Goal: Information Seeking & Learning: Learn about a topic

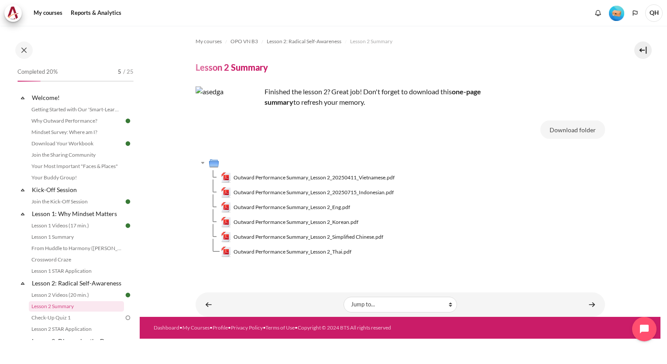
scroll to position [113, 0]
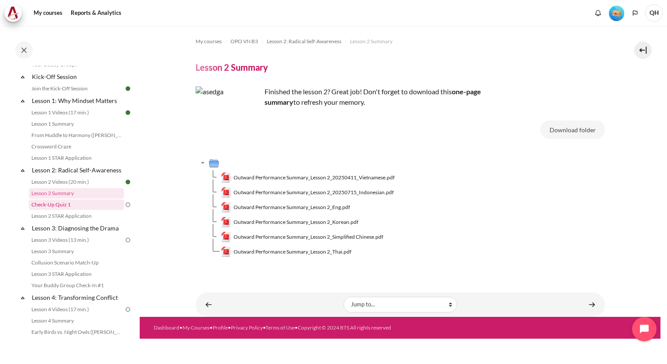
click at [59, 210] on link "Check-Up Quiz 1" at bounding box center [76, 204] width 95 height 10
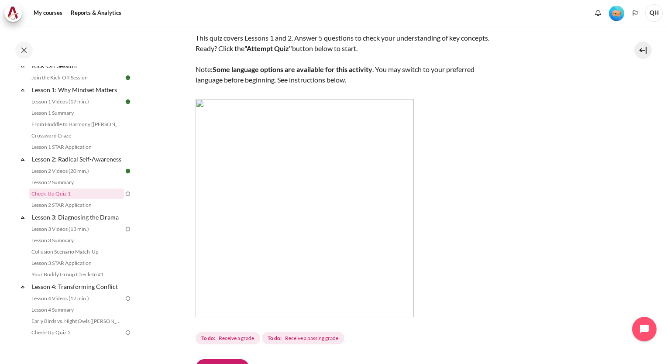
scroll to position [185, 0]
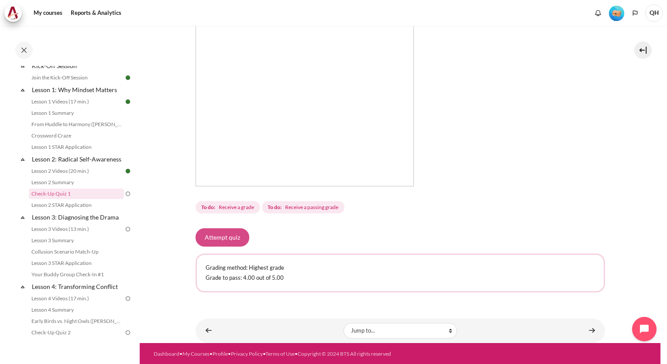
click at [226, 238] on button "Attempt quiz" at bounding box center [223, 237] width 54 height 18
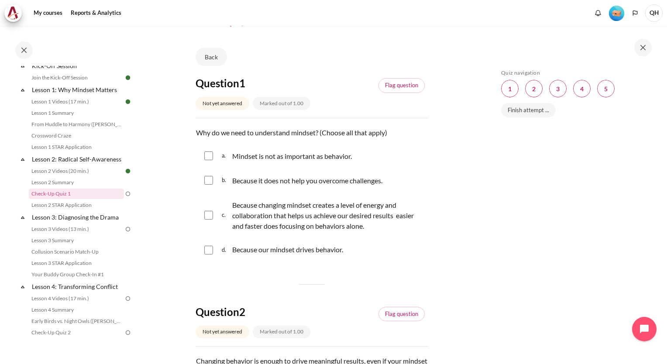
scroll to position [44, 0]
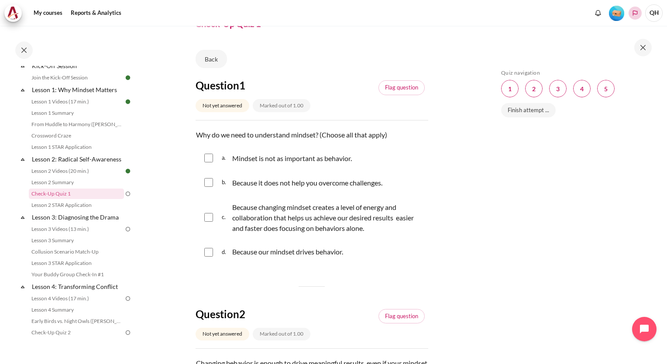
click at [634, 12] on polyline "Languages" at bounding box center [634, 13] width 7 height 7
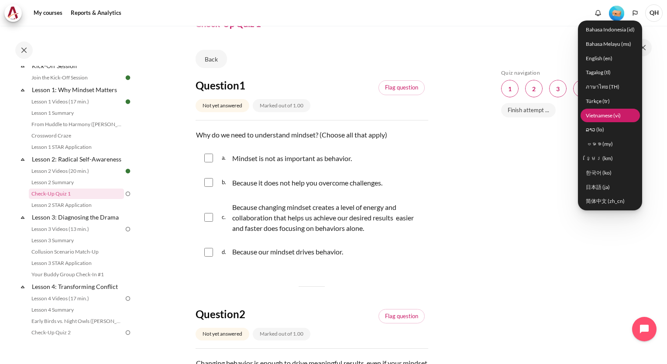
click at [609, 116] on link "Vietnamese ‎(vi)‎" at bounding box center [609, 116] width 59 height 14
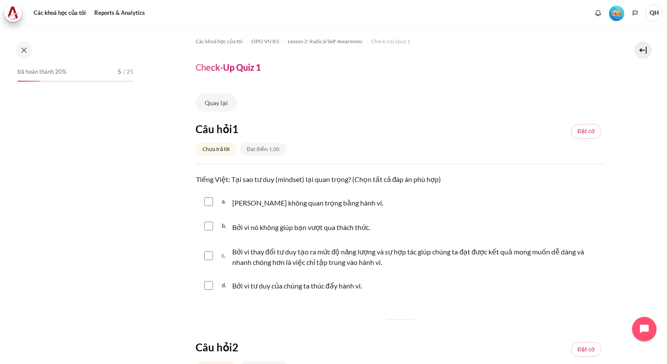
scroll to position [124, 0]
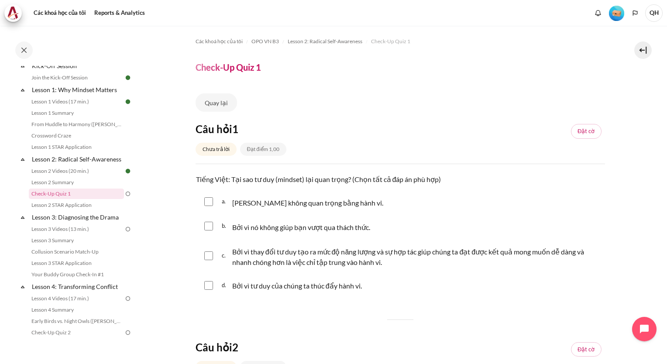
click at [209, 257] on input "Nội dung" at bounding box center [208, 255] width 9 height 9
checkbox input "true"
click at [209, 284] on input "Nội dung" at bounding box center [208, 285] width 9 height 9
checkbox input "true"
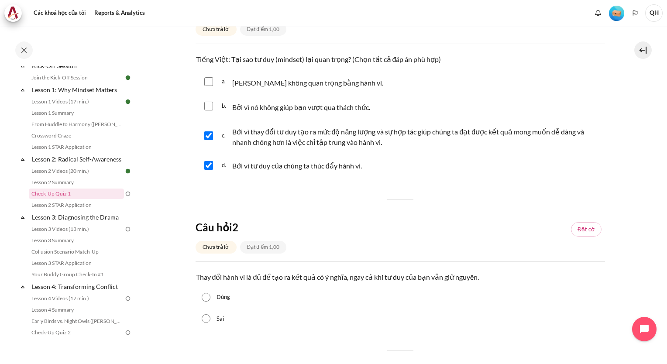
scroll to position [131, 0]
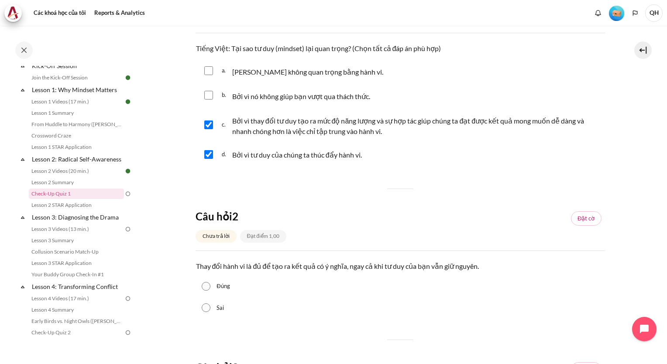
click at [205, 310] on input "Sai" at bounding box center [206, 307] width 9 height 9
radio input "true"
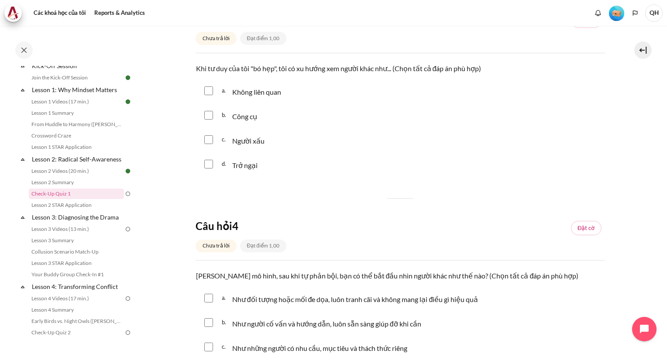
scroll to position [567, 0]
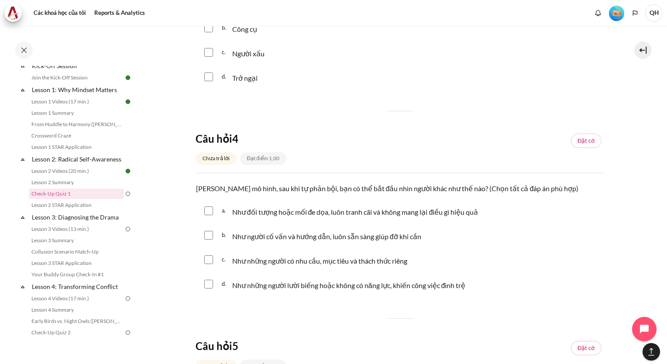
click at [210, 237] on input "Nội dung" at bounding box center [208, 235] width 9 height 9
checkbox input "true"
click at [209, 261] on input "Nội dung" at bounding box center [208, 259] width 9 height 9
checkbox input "true"
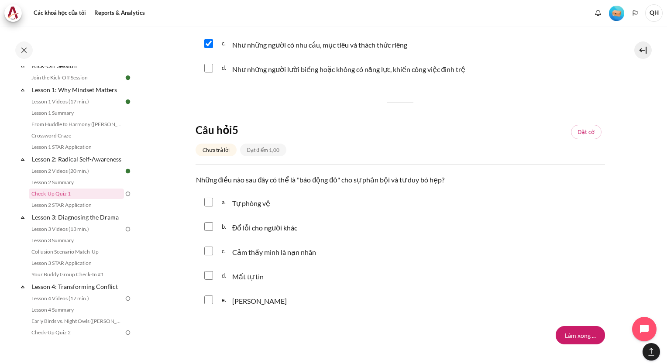
scroll to position [786, 0]
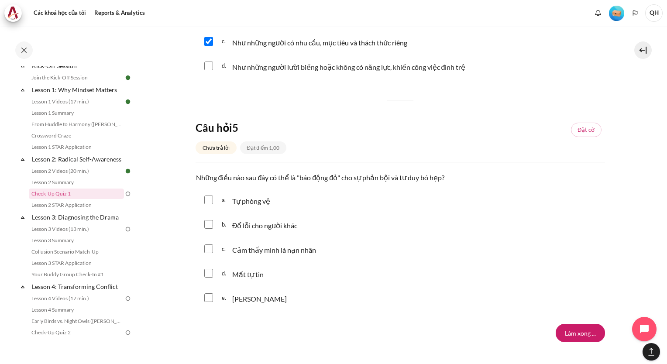
click at [208, 202] on input "Nội dung" at bounding box center [208, 200] width 9 height 9
checkbox input "true"
click at [208, 227] on input "Nội dung" at bounding box center [208, 224] width 9 height 9
checkbox input "true"
click at [206, 250] on input "Nội dung" at bounding box center [208, 248] width 9 height 9
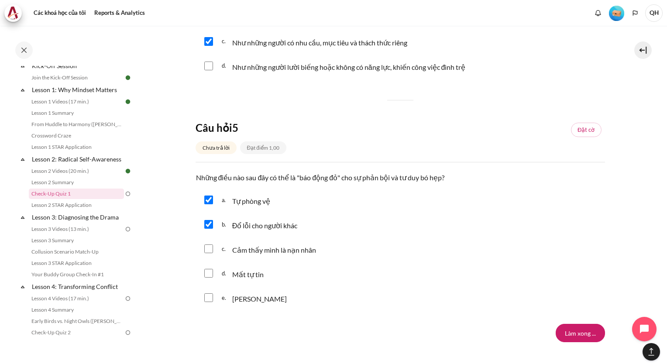
checkbox input "true"
click at [208, 300] on input "Nội dung" at bounding box center [208, 297] width 9 height 9
checkbox input "true"
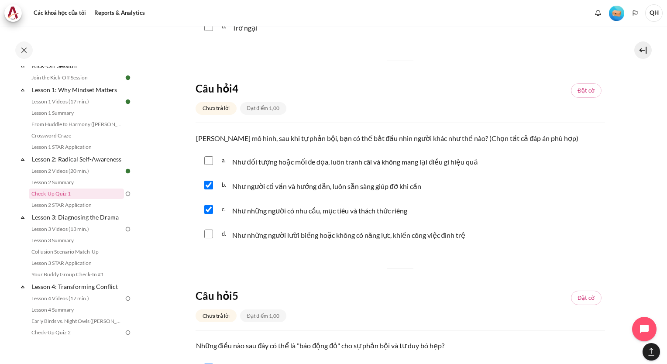
scroll to position [617, 0]
click at [635, 15] on polyline "Languages" at bounding box center [634, 13] width 7 height 7
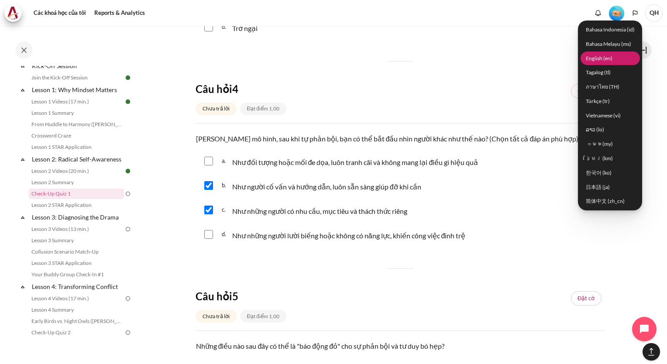
click at [604, 58] on link "English ‎(en)‎" at bounding box center [609, 58] width 59 height 14
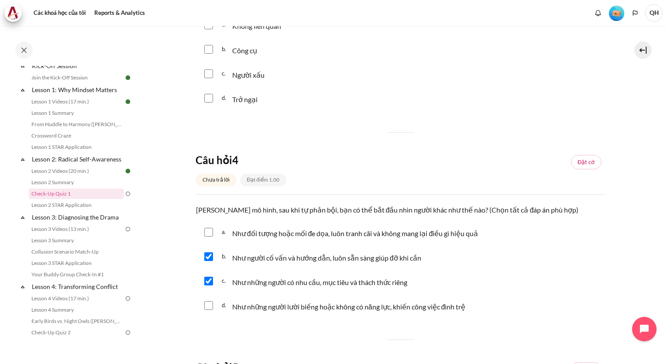
scroll to position [399, 0]
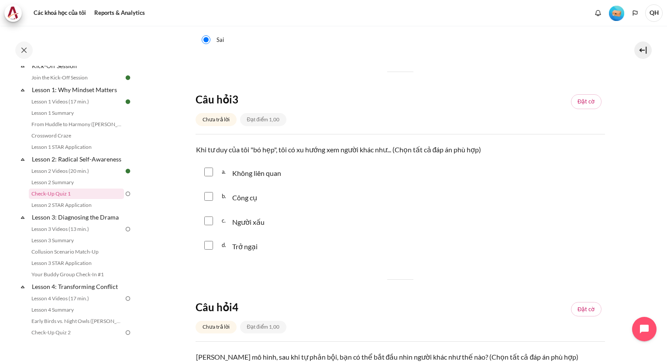
click at [209, 196] on input "Nội dung" at bounding box center [208, 196] width 9 height 9
checkbox input "true"
click at [206, 244] on input "Nội dung" at bounding box center [208, 245] width 9 height 9
checkbox input "true"
click at [207, 173] on input "Nội dung" at bounding box center [208, 172] width 9 height 9
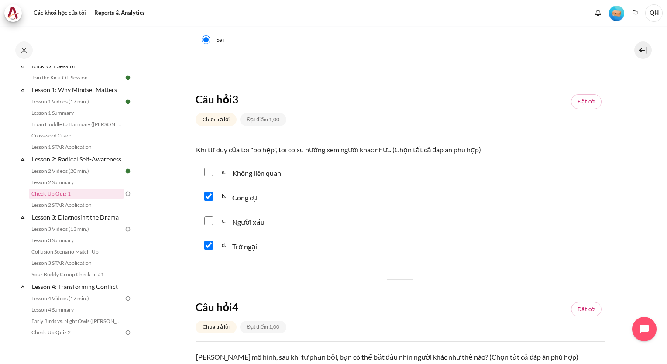
checkbox input "true"
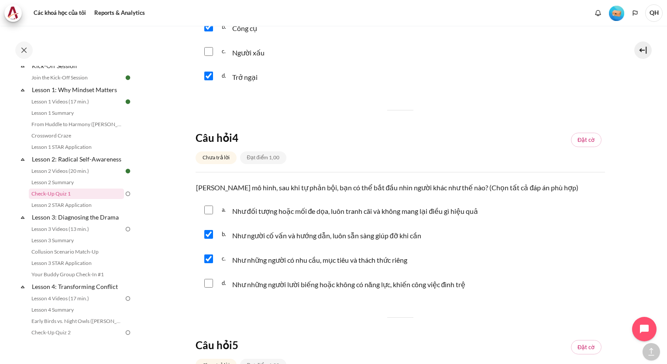
scroll to position [573, 0]
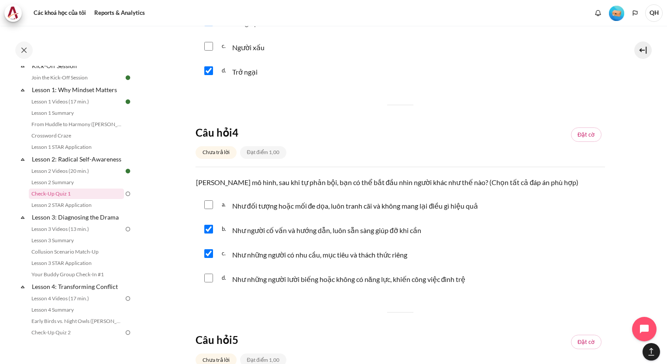
click at [210, 203] on input "Nội dung" at bounding box center [208, 204] width 9 height 9
checkbox input "true"
click at [208, 233] on div "b. Như người cố vấn và hướng dẫn, luôn sẵn sàng giúp đỡ khi cần" at bounding box center [400, 229] width 409 height 23
click at [209, 252] on input "Nội dung" at bounding box center [208, 253] width 9 height 9
checkbox input "false"
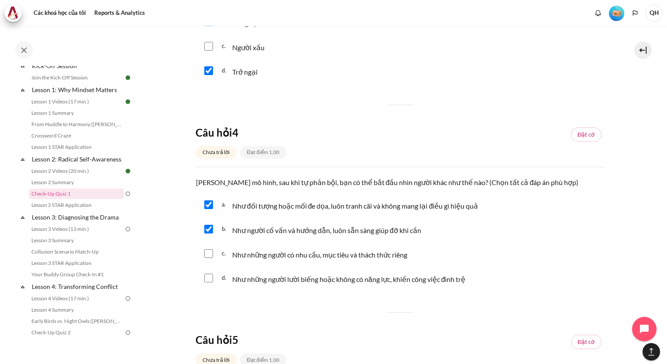
click at [207, 280] on input "Nội dung" at bounding box center [208, 278] width 9 height 9
checkbox input "true"
click at [211, 231] on input "Nội dung" at bounding box center [208, 229] width 9 height 9
checkbox input "false"
click at [208, 256] on input "Nội dung" at bounding box center [208, 253] width 9 height 9
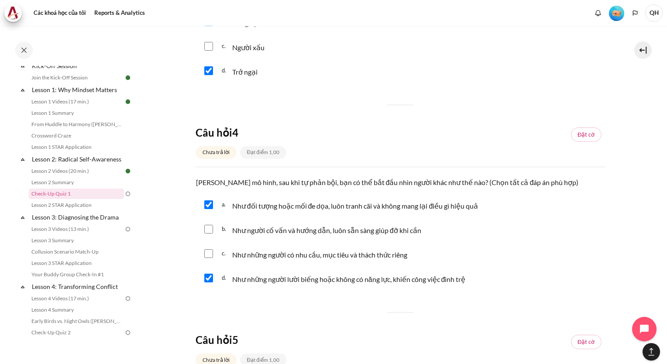
checkbox input "true"
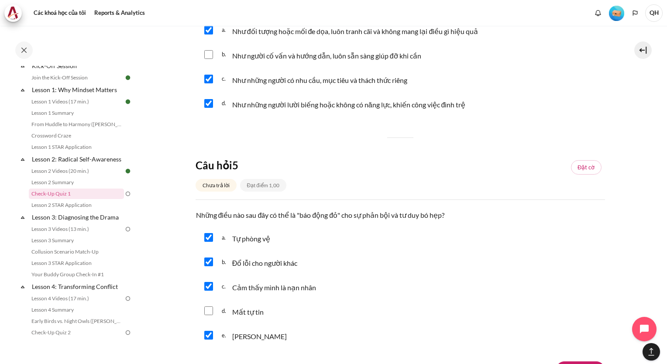
scroll to position [835, 0]
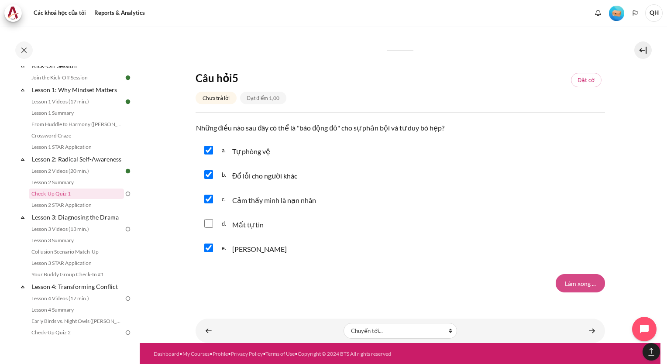
click at [574, 281] on input "Làm xong ..." at bounding box center [580, 283] width 49 height 18
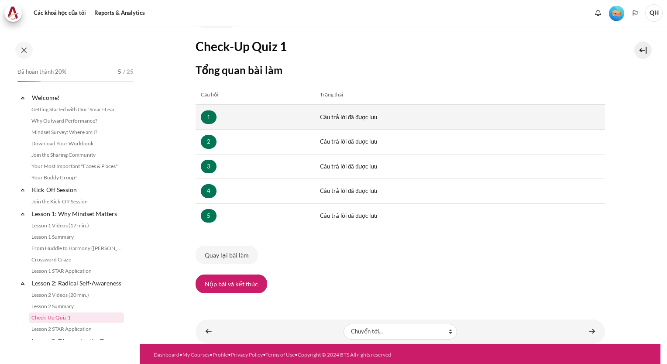
scroll to position [124, 0]
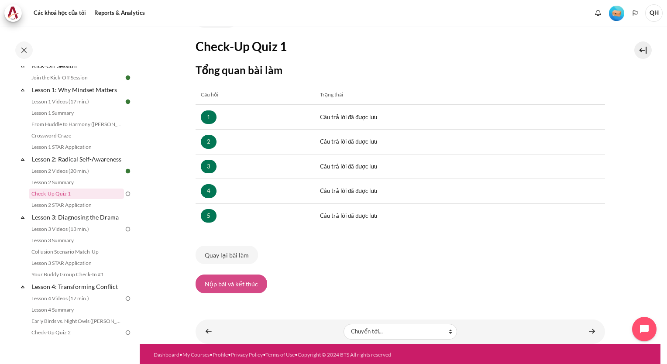
click at [244, 285] on button "Nộp bài và kết thúc" at bounding box center [232, 283] width 72 height 18
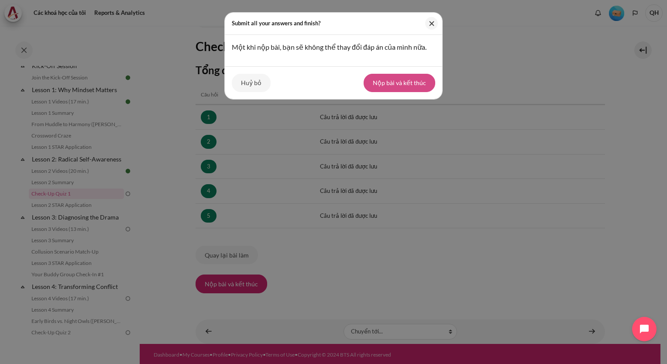
click at [382, 86] on button "Nộp bài và kết thúc" at bounding box center [400, 83] width 72 height 18
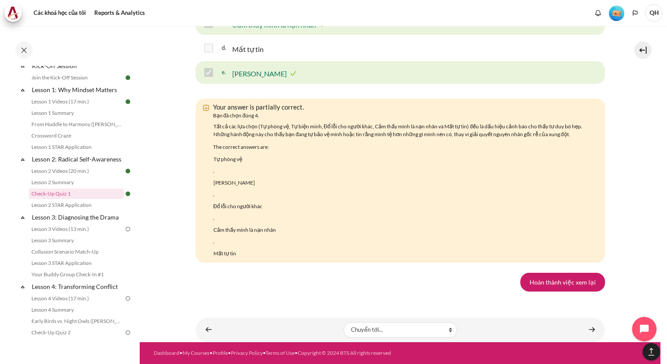
scroll to position [1944, 0]
click at [556, 278] on link "Hoàn thành việc xem lại" at bounding box center [562, 282] width 85 height 18
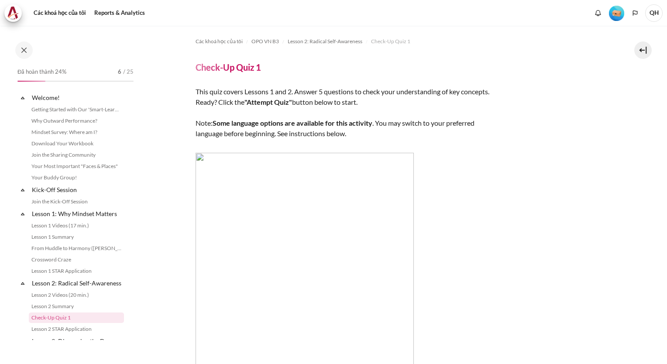
scroll to position [124, 0]
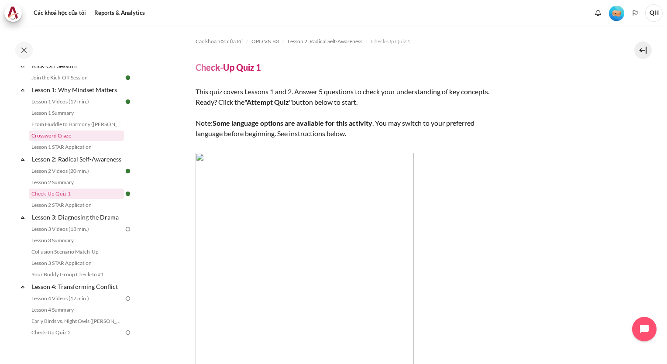
click at [110, 137] on link "Crossword Craze" at bounding box center [76, 135] width 95 height 10
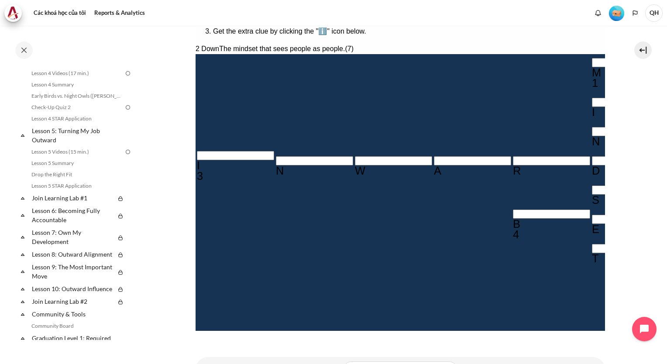
scroll to position [213, 0]
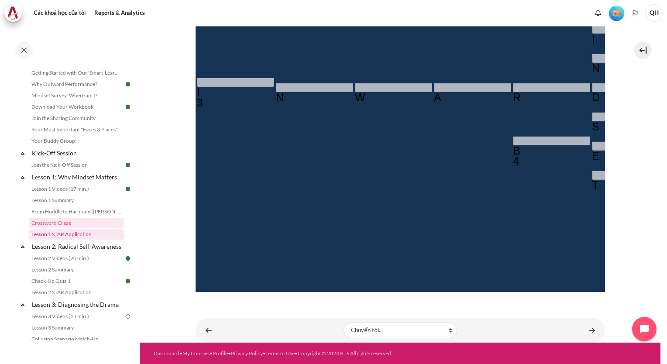
scroll to position [131, 0]
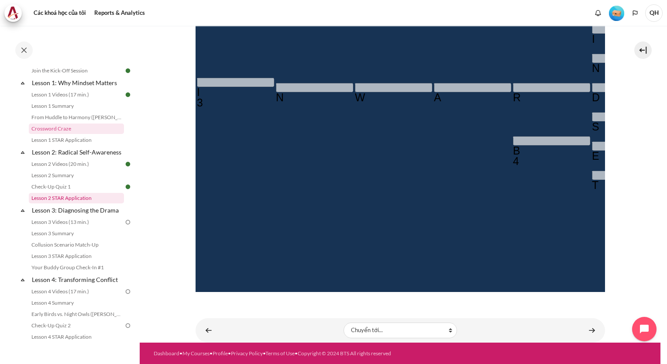
click at [66, 203] on link "Lesson 2 STAR Application" at bounding box center [76, 198] width 95 height 10
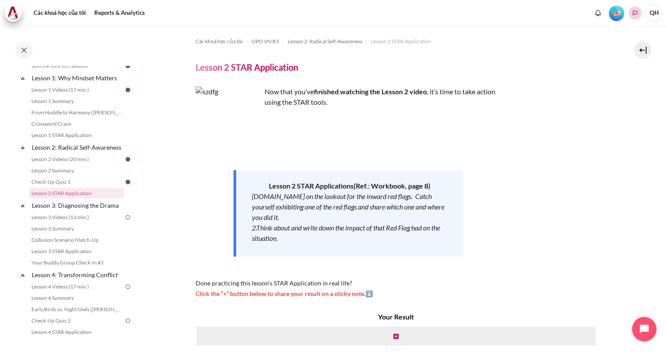
click at [635, 13] on polyline "Languages" at bounding box center [634, 13] width 7 height 7
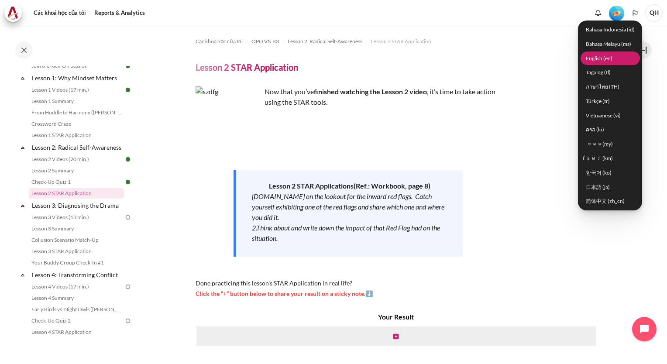
click at [611, 58] on link "English ‎(en)‎" at bounding box center [609, 58] width 59 height 14
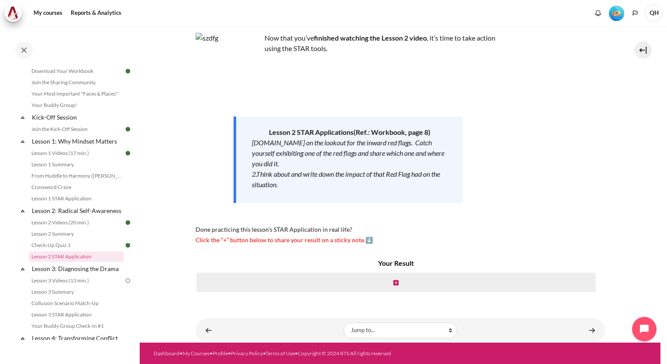
scroll to position [87, 0]
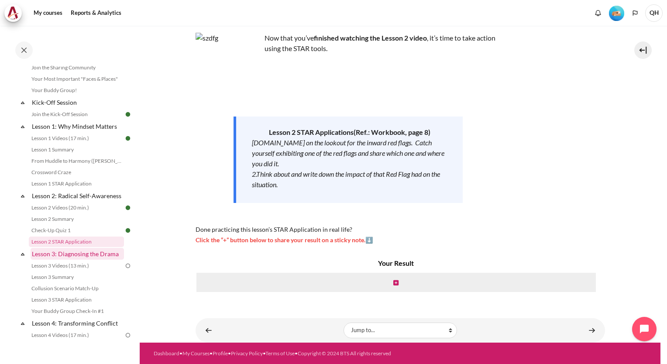
click at [81, 260] on link "Lesson 3: Diagnosing the Drama" at bounding box center [77, 254] width 93 height 12
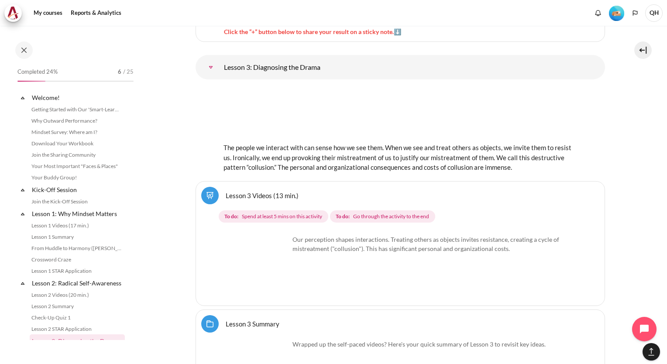
scroll to position [244, 0]
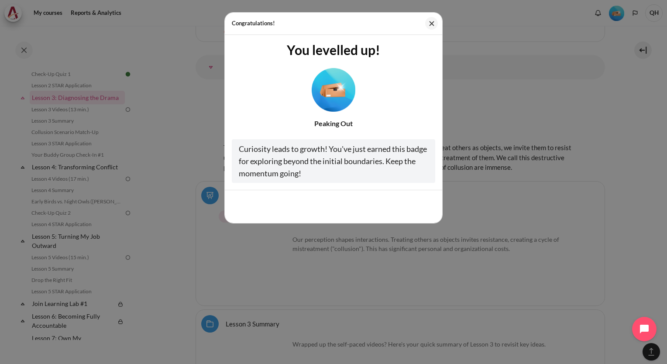
click at [332, 95] on img "Level #2" at bounding box center [334, 90] width 44 height 44
click at [407, 206] on button "Cool, thanks!" at bounding box center [408, 206] width 54 height 18
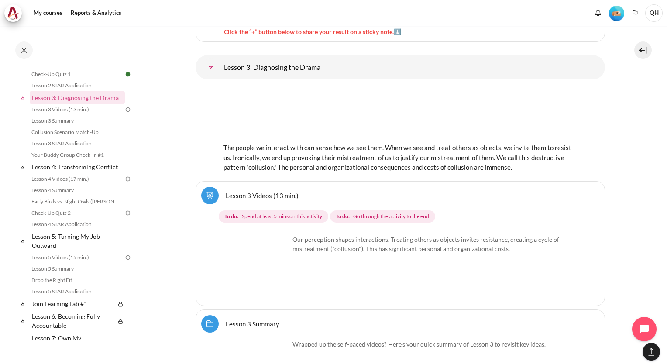
click at [360, 107] on img "Content" at bounding box center [399, 113] width 353 height 55
click at [274, 278] on img "Content" at bounding box center [256, 267] width 65 height 65
click at [248, 252] on img "Content" at bounding box center [256, 267] width 65 height 65
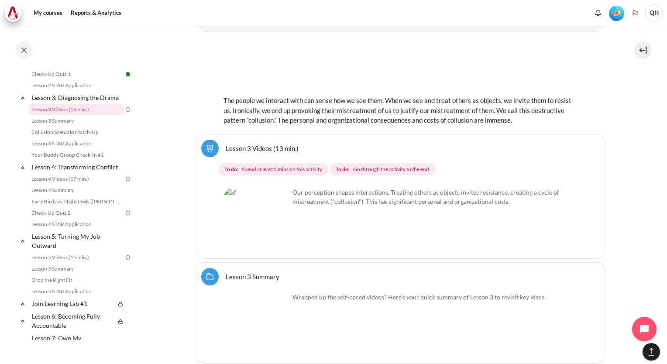
scroll to position [1827, 0]
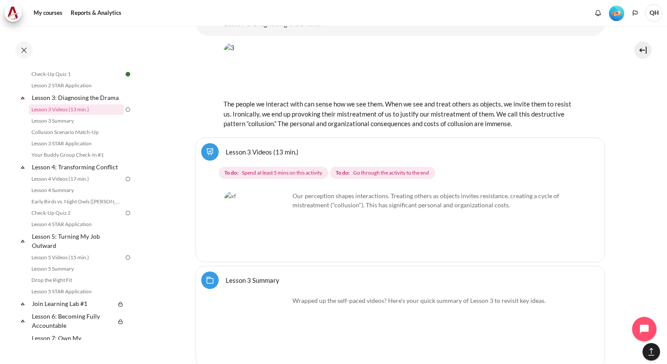
click at [249, 211] on img "Content" at bounding box center [256, 223] width 65 height 65
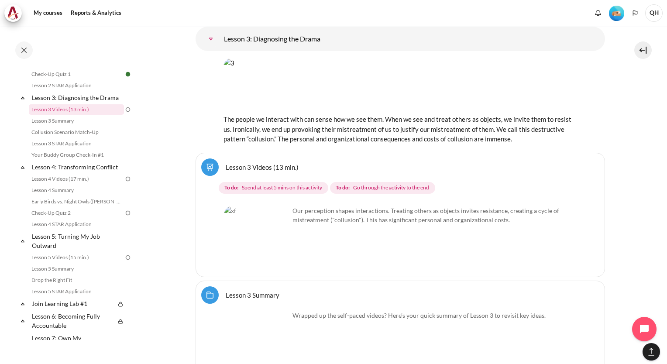
click at [274, 237] on img "Content" at bounding box center [256, 238] width 65 height 65
click at [247, 209] on img "Content" at bounding box center [256, 238] width 65 height 65
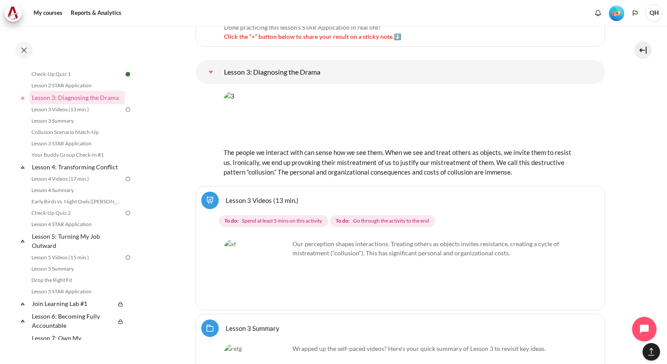
scroll to position [1740, 0]
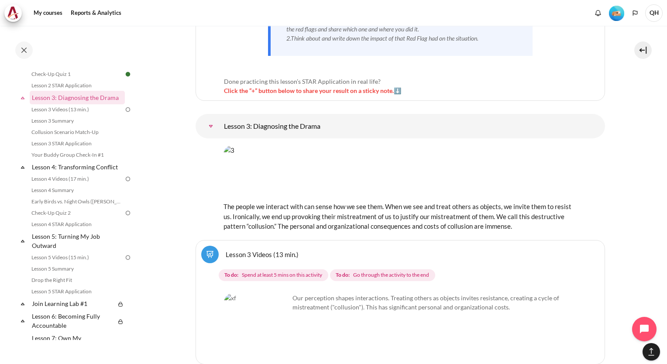
click at [356, 157] on img "Content" at bounding box center [399, 172] width 353 height 55
click at [220, 117] on link "Lesson 3: Diagnosing the Drama" at bounding box center [210, 125] width 17 height 17
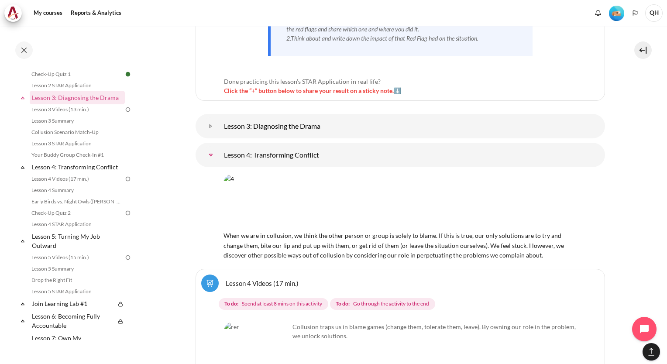
click at [209, 146] on link "Lesson 4: Transforming Conflict" at bounding box center [210, 154] width 17 height 17
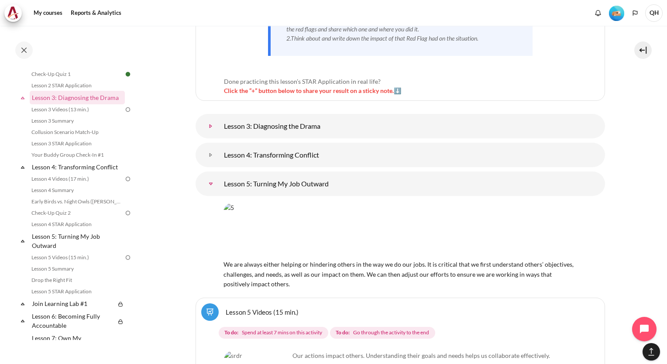
click at [211, 117] on link "Lesson 3: Diagnosing the Drama" at bounding box center [210, 125] width 17 height 17
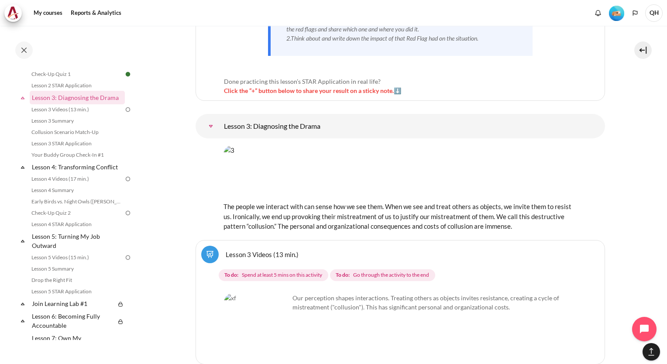
click at [251, 250] on link "Lesson 3 Videos (13 min.)" at bounding box center [262, 254] width 73 height 8
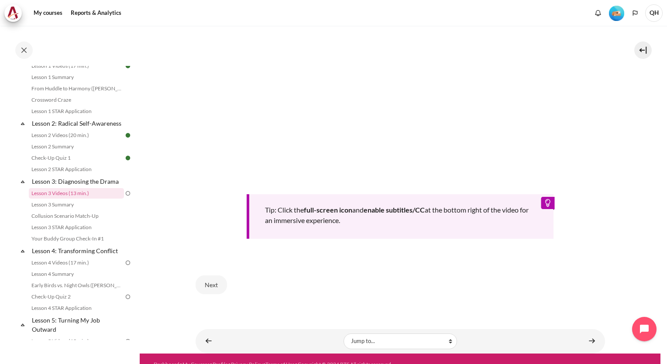
scroll to position [329, 0]
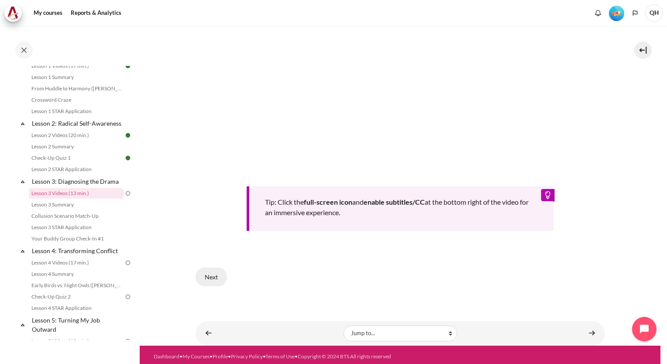
click at [209, 274] on button "Next" at bounding box center [211, 277] width 31 height 18
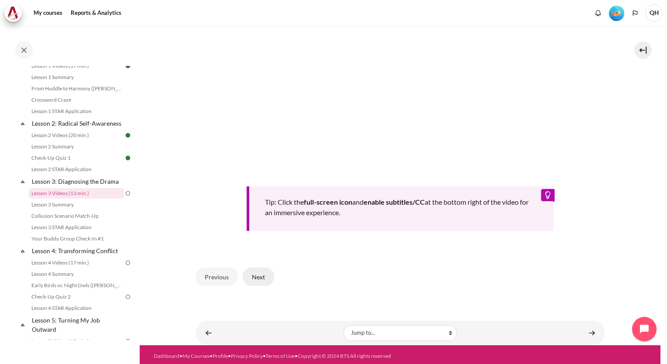
click at [259, 274] on button "Next" at bounding box center [258, 277] width 31 height 18
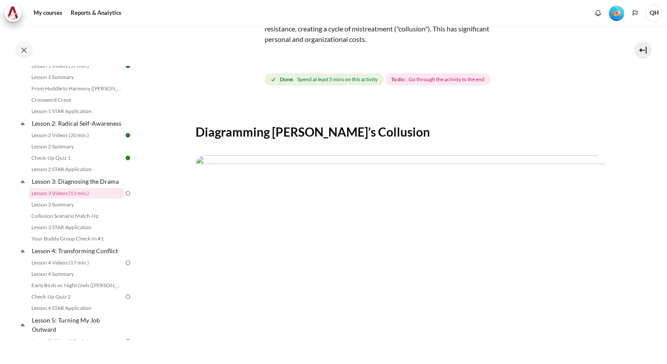
scroll to position [175, 0]
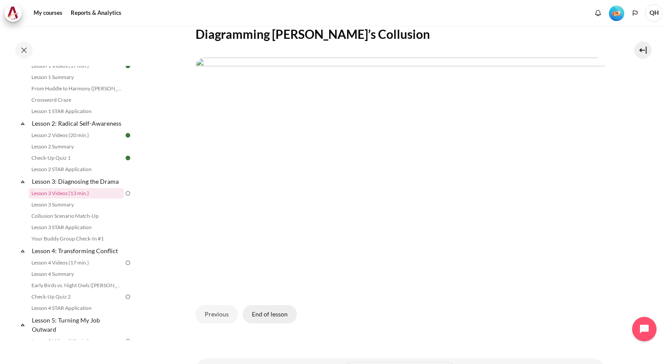
click at [272, 312] on button "End of lesson" at bounding box center [270, 314] width 54 height 18
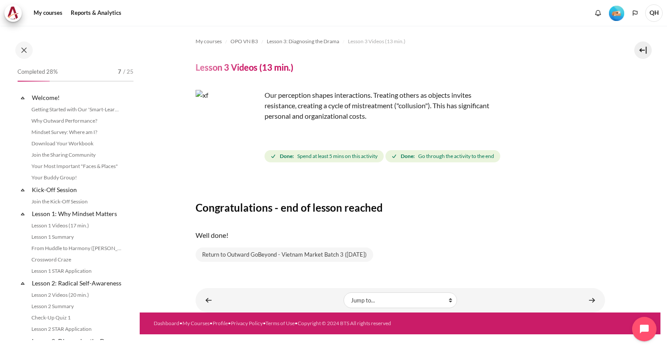
scroll to position [160, 0]
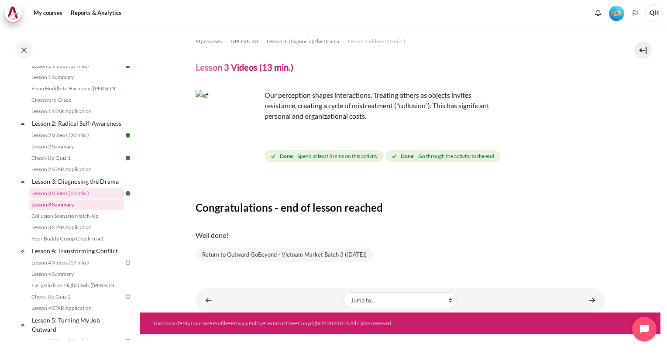
click at [61, 210] on link "Lesson 3 Summary" at bounding box center [76, 204] width 95 height 10
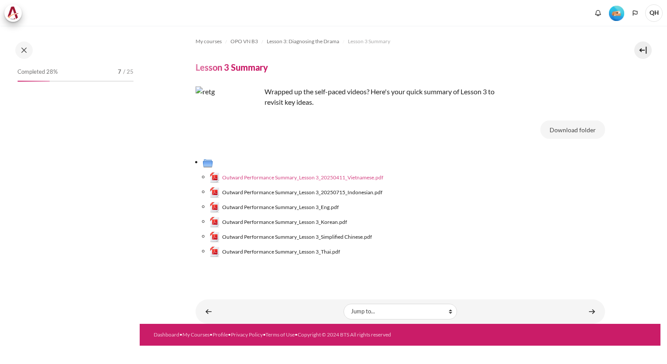
click at [345, 177] on span "Outward Performance Summary_Lesson 3_20250411_Vietnamese.pdf" at bounding box center [302, 178] width 161 height 8
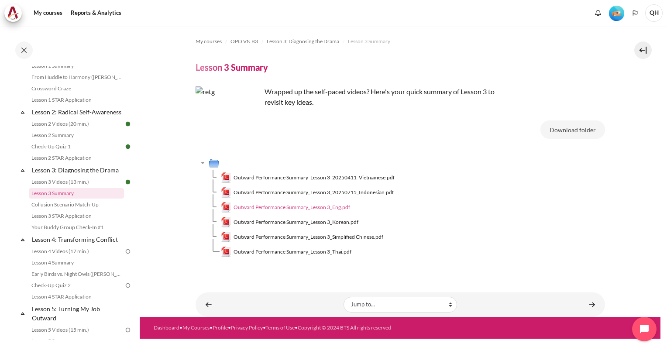
click at [312, 208] on span "Outward Performance Summary_Lesson 3_Eng.pdf" at bounding box center [291, 207] width 117 height 8
click at [79, 210] on link "Collusion Scenario Match-Up" at bounding box center [76, 204] width 95 height 10
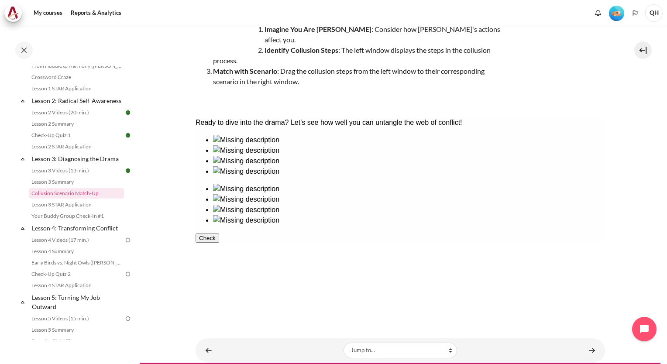
scroll to position [114, 0]
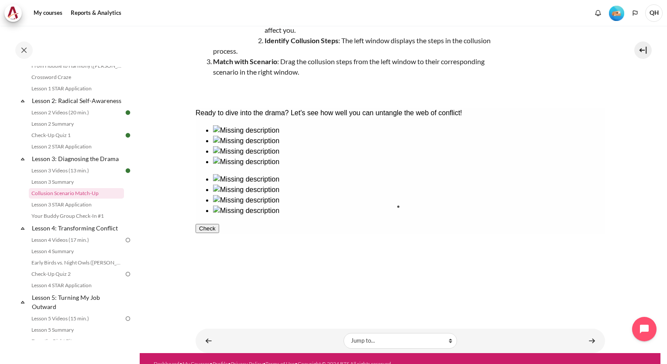
drag, startPoint x: 292, startPoint y: 170, endPoint x: 436, endPoint y: 231, distance: 156.2
drag, startPoint x: 239, startPoint y: 178, endPoint x: 446, endPoint y: 170, distance: 207.0
drag, startPoint x: 487, startPoint y: 173, endPoint x: 360, endPoint y: 180, distance: 126.7
click at [360, 180] on div at bounding box center [399, 181] width 409 height 112
drag, startPoint x: 426, startPoint y: 165, endPoint x: 252, endPoint y: 173, distance: 174.3
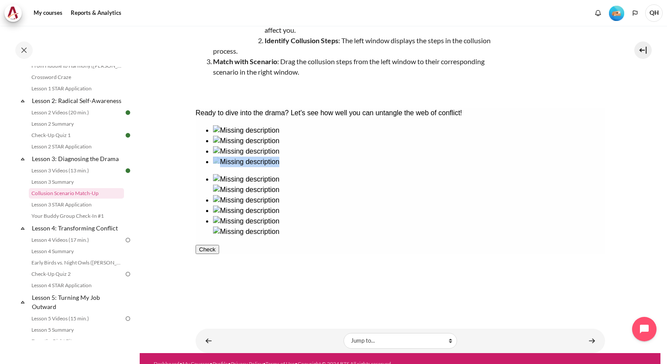
click at [252, 173] on div at bounding box center [399, 181] width 409 height 112
drag, startPoint x: 425, startPoint y: 154, endPoint x: 235, endPoint y: 158, distance: 190.3
click at [235, 158] on div at bounding box center [399, 181] width 409 height 112
drag, startPoint x: 437, startPoint y: 175, endPoint x: 241, endPoint y: 170, distance: 195.6
click at [241, 170] on div at bounding box center [399, 181] width 409 height 112
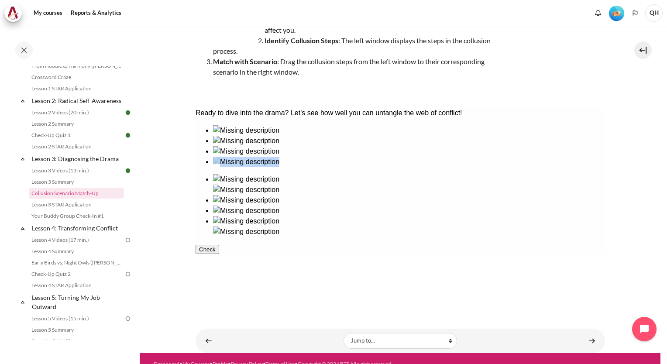
scroll to position [70, 0]
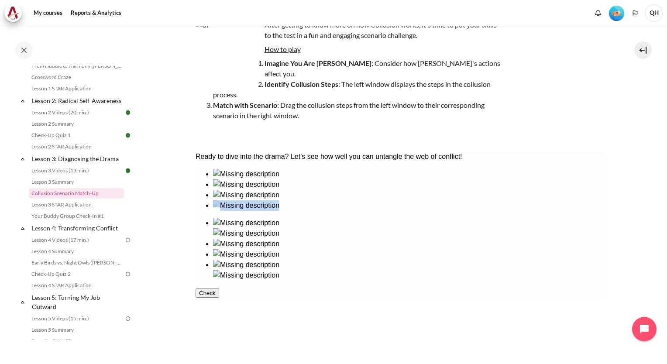
click at [494, 218] on ul at bounding box center [399, 249] width 409 height 63
click at [556, 218] on ul at bounding box center [399, 249] width 409 height 63
click at [279, 218] on img at bounding box center [246, 223] width 66 height 10
click at [279, 260] on img at bounding box center [246, 254] width 66 height 10
drag, startPoint x: 500, startPoint y: 208, endPoint x: 400, endPoint y: 257, distance: 111.2
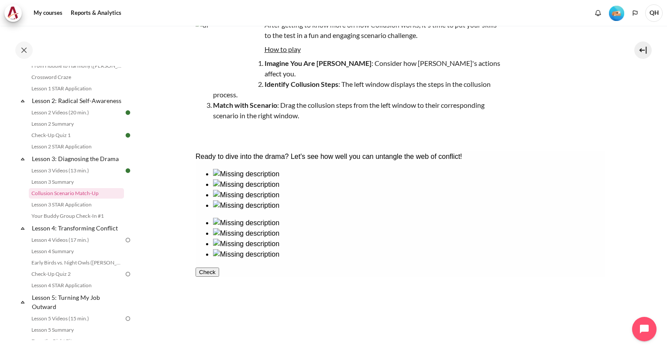
click at [400, 257] on ul at bounding box center [399, 239] width 409 height 42
drag, startPoint x: 476, startPoint y: 211, endPoint x: 440, endPoint y: 255, distance: 57.1
click at [487, 256] on ul at bounding box center [399, 239] width 409 height 42
drag, startPoint x: 551, startPoint y: 216, endPoint x: 482, endPoint y: 264, distance: 83.8
click at [482, 260] on ul at bounding box center [399, 239] width 409 height 42
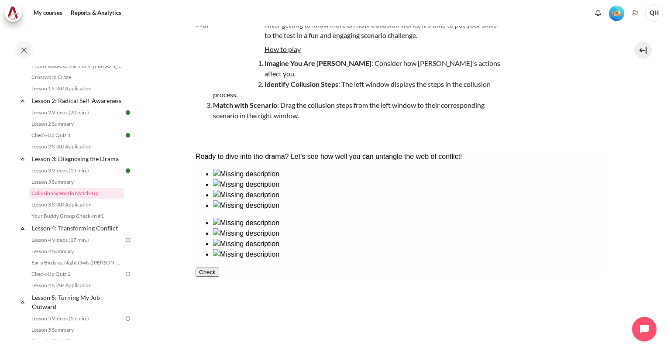
click at [427, 220] on ul at bounding box center [399, 239] width 409 height 42
click at [438, 223] on ul at bounding box center [399, 239] width 409 height 42
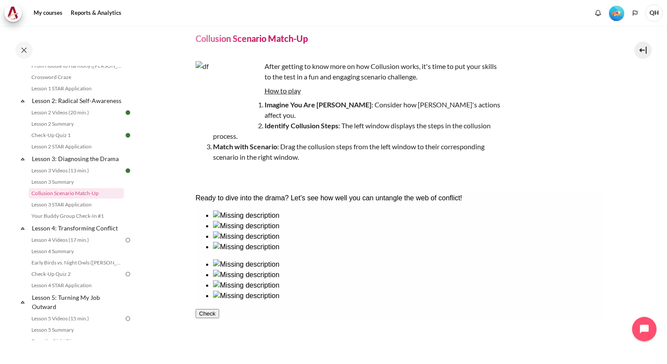
scroll to position [44, 0]
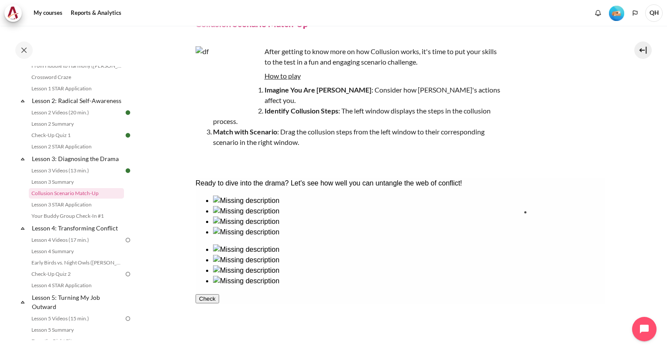
drag, startPoint x: 291, startPoint y: 242, endPoint x: 562, endPoint y: 239, distance: 271.0
drag, startPoint x: 245, startPoint y: 240, endPoint x: 439, endPoint y: 226, distance: 194.2
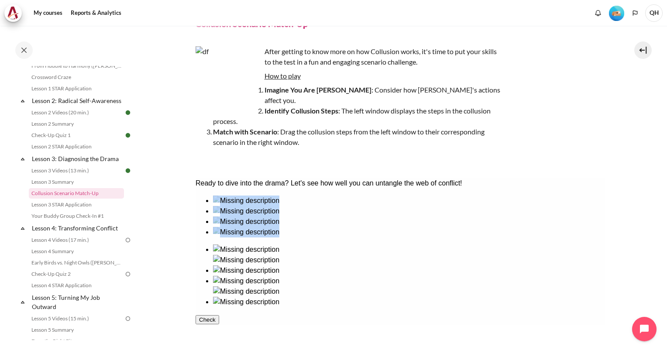
drag, startPoint x: 439, startPoint y: 293, endPoint x: 377, endPoint y: 254, distance: 72.6
click at [377, 254] on div at bounding box center [399, 252] width 409 height 112
click at [219, 324] on button "Check" at bounding box center [207, 319] width 24 height 9
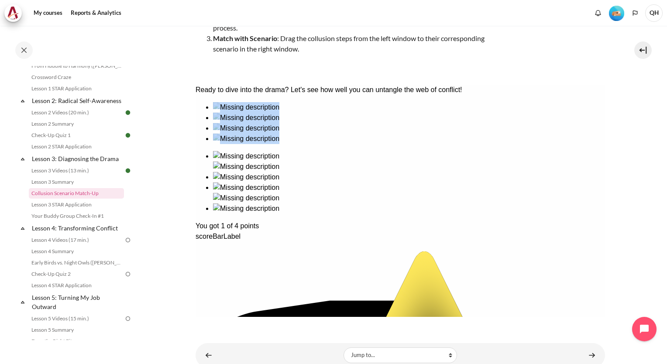
scroll to position [152, 0]
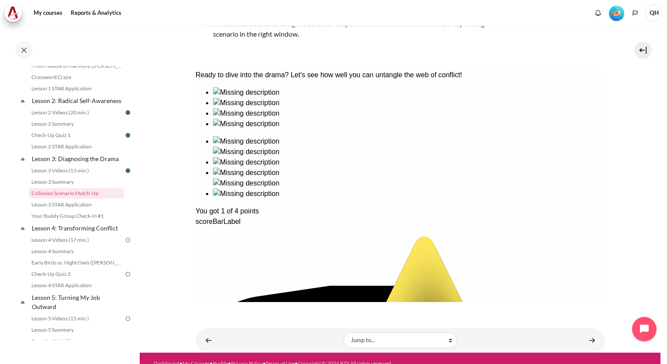
click at [568, 116] on div "Ready to dive into the drama? Let's see how well you can untangle the web of co…" at bounding box center [399, 333] width 409 height 527
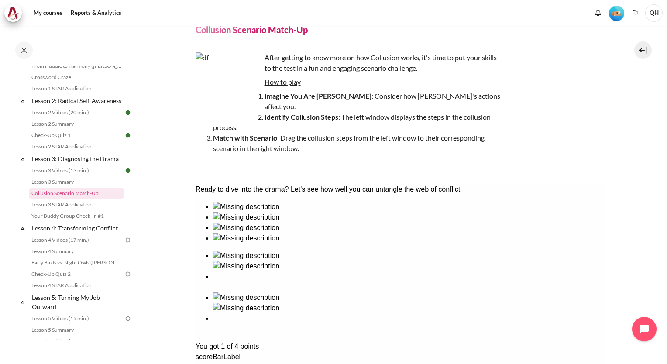
scroll to position [131, 0]
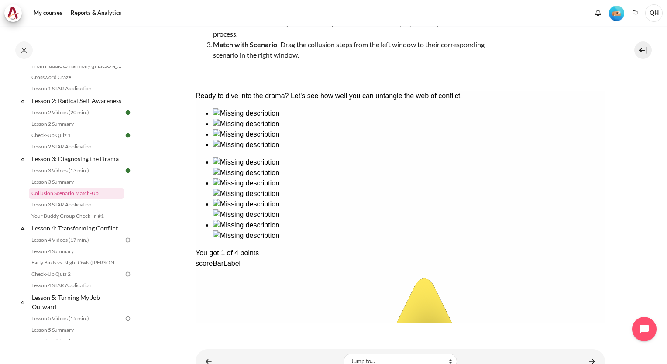
drag, startPoint x: 558, startPoint y: 160, endPoint x: 529, endPoint y: 170, distance: 30.8
click at [558, 160] on div "Ready to dive into the drama? Let's see how well you can untangle the web of co…" at bounding box center [399, 359] width 409 height 537
click at [211, 353] on link "Content" at bounding box center [208, 361] width 17 height 17
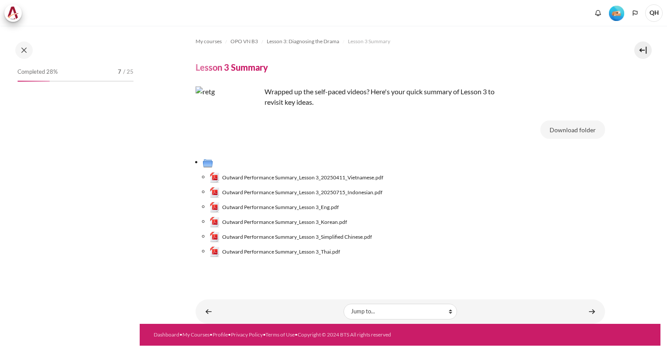
scroll to position [171, 0]
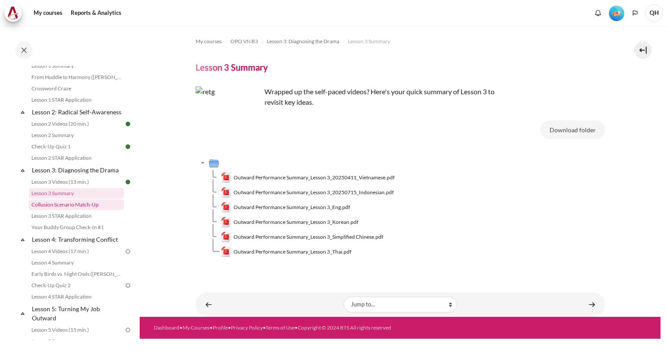
click at [66, 210] on link "Collusion Scenario Match-Up" at bounding box center [76, 204] width 95 height 10
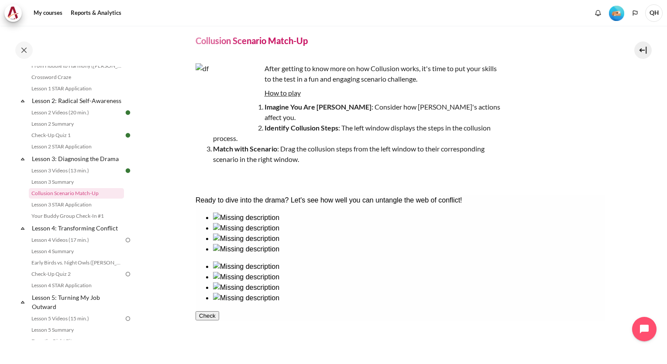
scroll to position [114, 0]
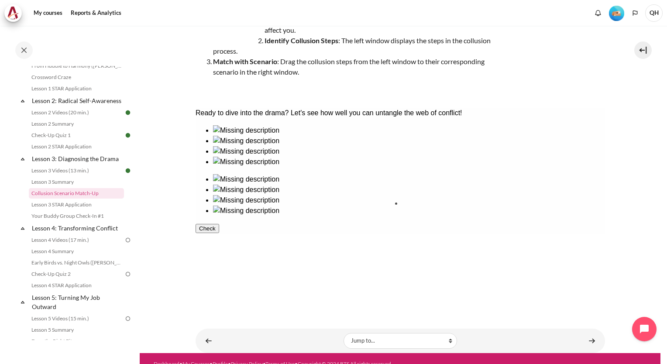
drag, startPoint x: 243, startPoint y: 224, endPoint x: 443, endPoint y: 225, distance: 199.4
drag, startPoint x: 230, startPoint y: 164, endPoint x: 496, endPoint y: 165, distance: 266.2
drag, startPoint x: 444, startPoint y: 237, endPoint x: 315, endPoint y: 248, distance: 129.3
click at [315, 237] on div at bounding box center [399, 181] width 409 height 112
drag, startPoint x: 423, startPoint y: 220, endPoint x: 283, endPoint y: 232, distance: 140.6
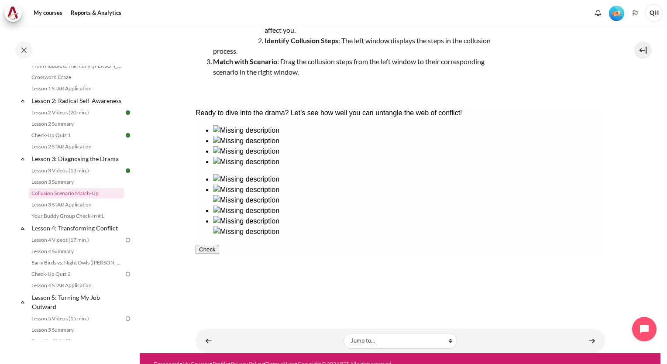
click at [283, 232] on div at bounding box center [399, 181] width 409 height 112
drag, startPoint x: 549, startPoint y: 165, endPoint x: 448, endPoint y: 223, distance: 116.3
click at [448, 223] on ul at bounding box center [399, 205] width 409 height 63
drag, startPoint x: 551, startPoint y: 158, endPoint x: 317, endPoint y: 183, distance: 235.3
click at [317, 183] on div at bounding box center [399, 181] width 409 height 112
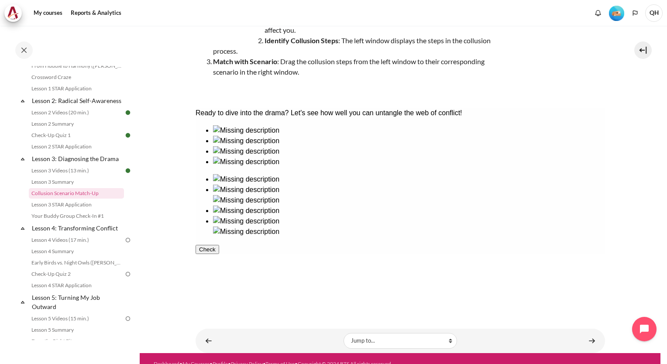
drag, startPoint x: 256, startPoint y: 231, endPoint x: 365, endPoint y: 232, distance: 109.1
click at [365, 167] on ul at bounding box center [399, 146] width 409 height 42
drag, startPoint x: 561, startPoint y: 166, endPoint x: 550, endPoint y: 220, distance: 54.3
click at [550, 220] on ul at bounding box center [399, 205] width 409 height 63
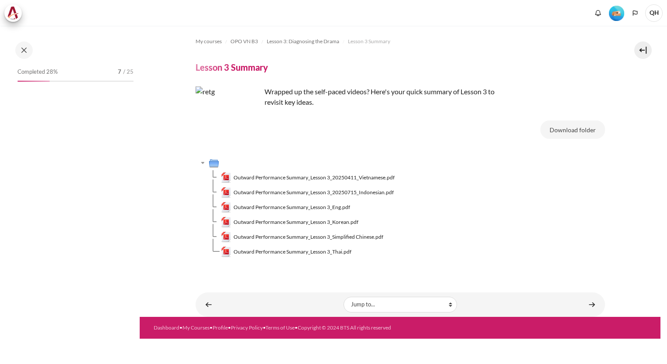
scroll to position [171, 0]
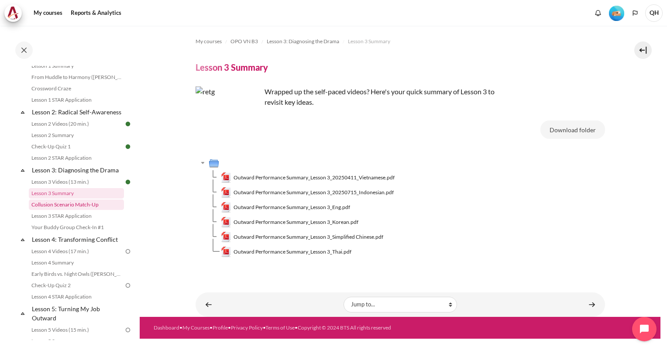
click at [80, 210] on link "Collusion Scenario Match-Up" at bounding box center [76, 204] width 95 height 10
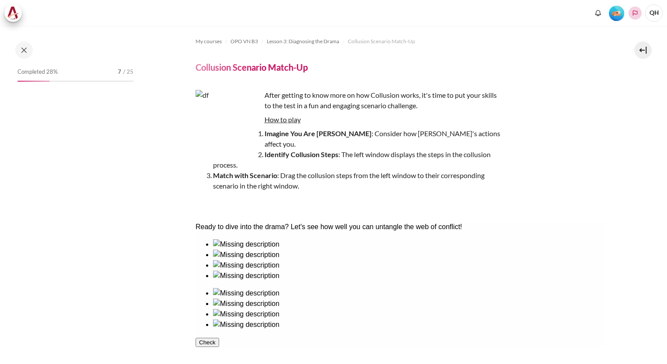
scroll to position [182, 0]
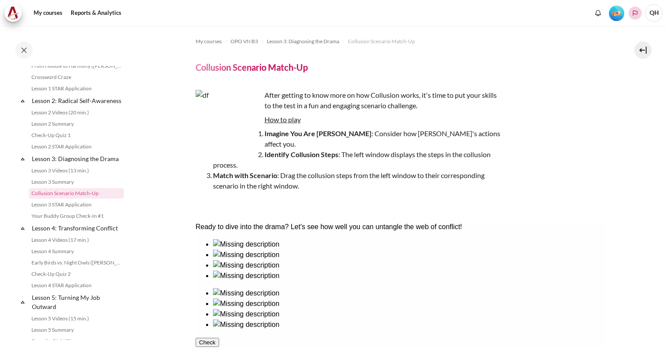
click at [633, 14] on icon "Languages" at bounding box center [635, 12] width 5 height 5
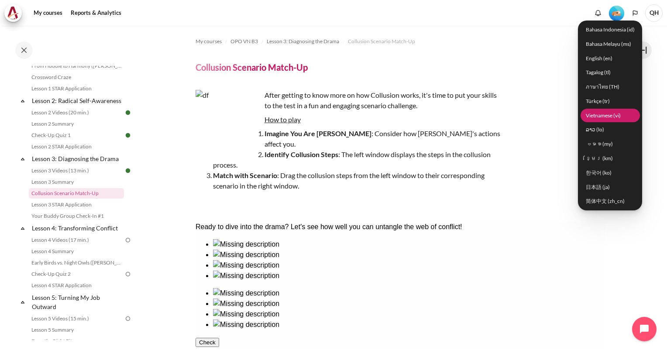
click at [602, 113] on link "Vietnamese ‎(vi)‎" at bounding box center [609, 116] width 59 height 14
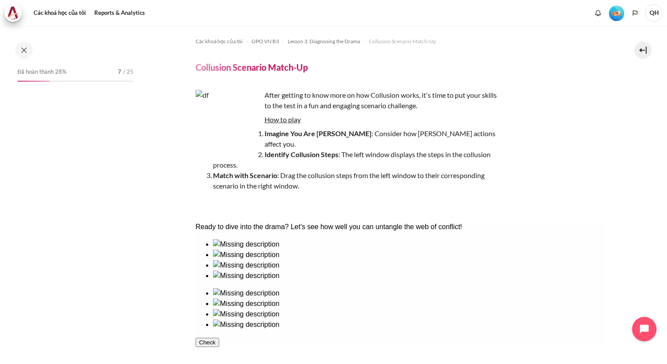
scroll to position [182, 0]
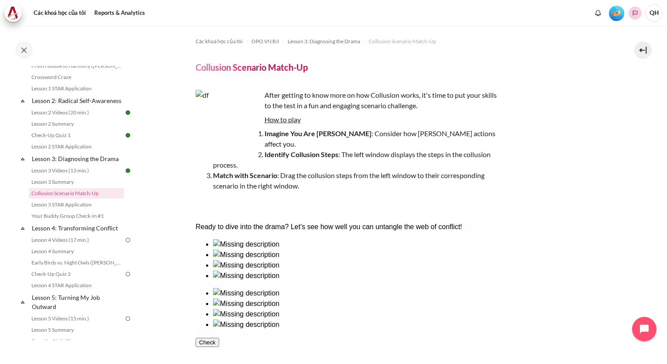
click at [634, 15] on polyline "Languages" at bounding box center [634, 13] width 7 height 7
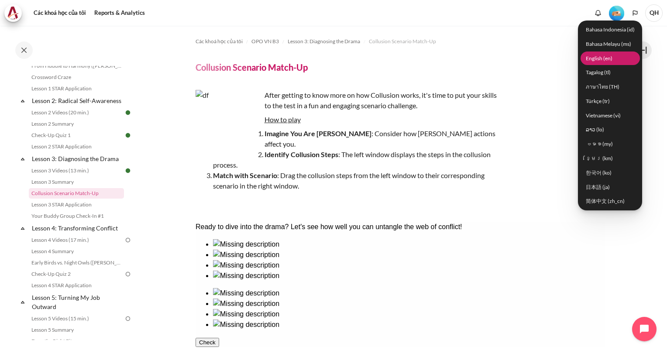
click at [606, 58] on link "English ‎(en)‎" at bounding box center [609, 58] width 59 height 14
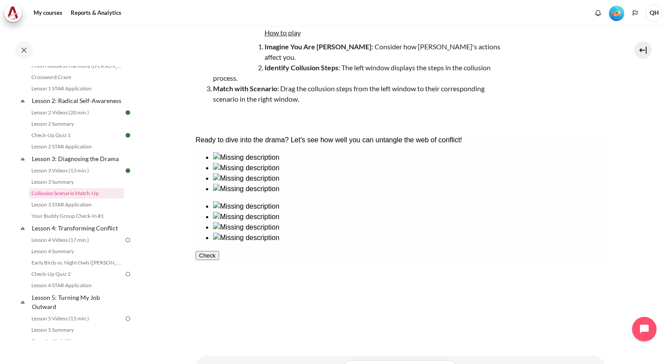
scroll to position [114, 0]
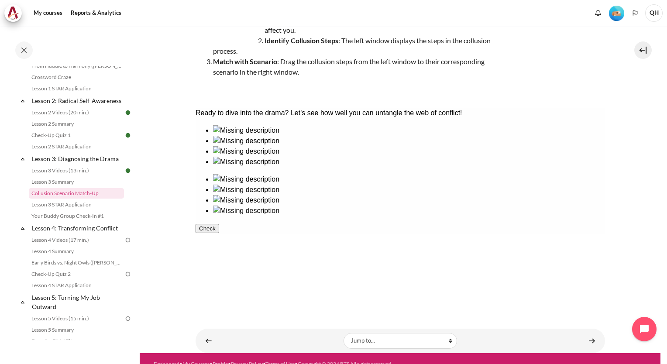
drag, startPoint x: 426, startPoint y: 163, endPoint x: 436, endPoint y: 172, distance: 13.0
click at [436, 174] on ul at bounding box center [399, 195] width 409 height 42
drag, startPoint x: 231, startPoint y: 166, endPoint x: 439, endPoint y: 173, distance: 208.7
drag, startPoint x: 547, startPoint y: 173, endPoint x: 508, endPoint y: 196, distance: 44.8
click at [508, 196] on ul at bounding box center [399, 200] width 409 height 52
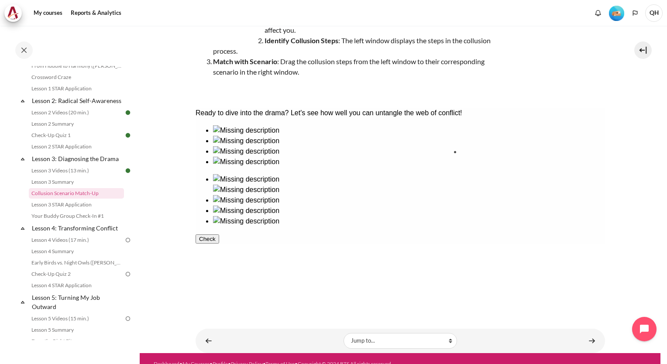
drag, startPoint x: 348, startPoint y: 173, endPoint x: 490, endPoint y: 180, distance: 142.4
drag, startPoint x: 287, startPoint y: 175, endPoint x: 443, endPoint y: 229, distance: 164.9
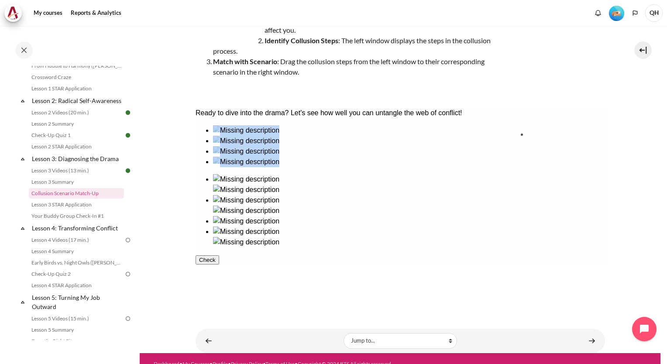
drag, startPoint x: 220, startPoint y: 235, endPoint x: 546, endPoint y: 166, distance: 332.4
click at [219, 275] on button "Check" at bounding box center [207, 270] width 24 height 9
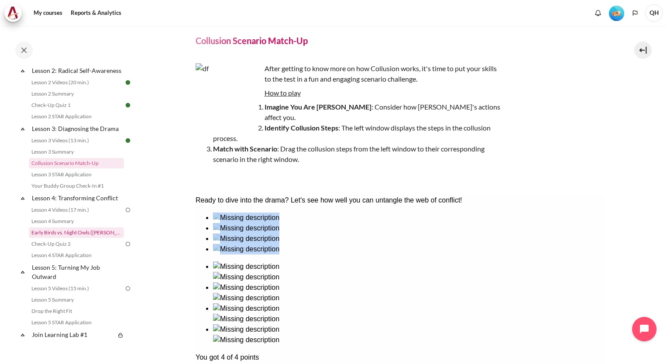
scroll to position [226, 0]
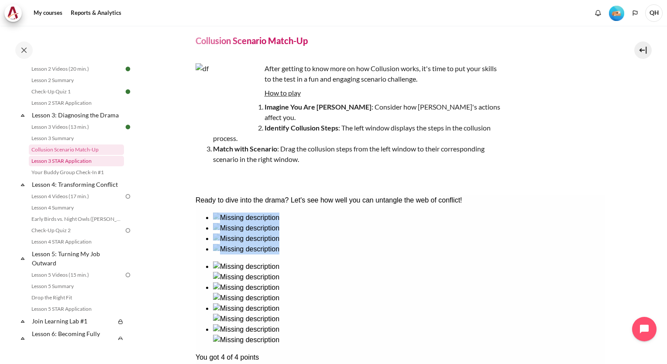
click at [68, 166] on link "Lesson 3 STAR Application" at bounding box center [76, 161] width 95 height 10
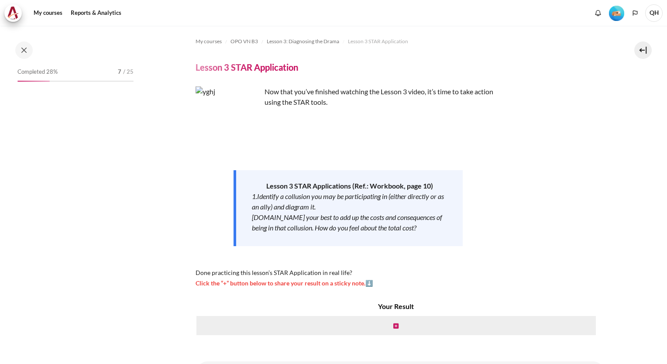
scroll to position [194, 0]
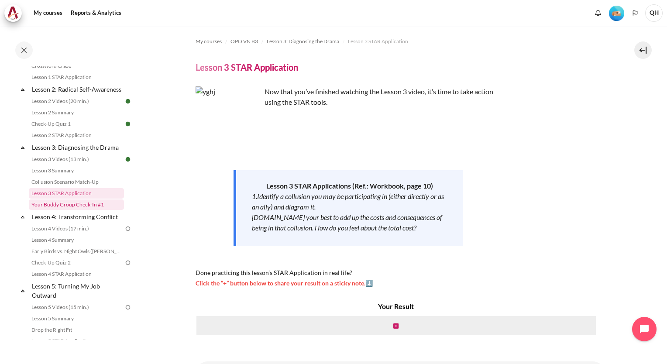
click at [72, 210] on link "Your Buddy Group Check-In #1" at bounding box center [76, 204] width 95 height 10
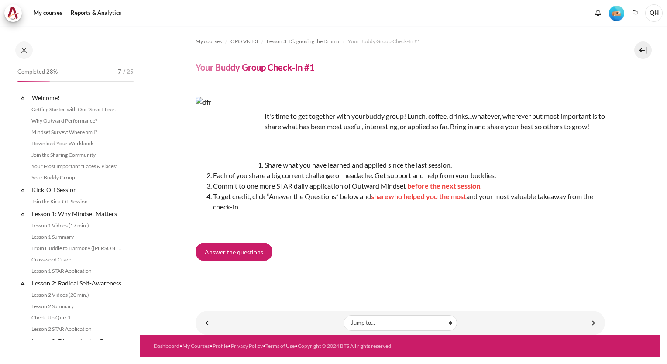
scroll to position [205, 0]
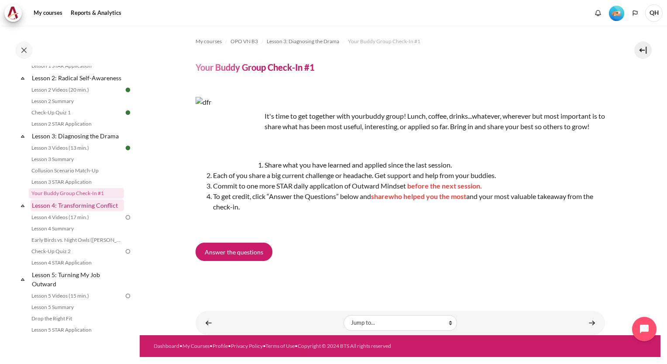
click at [82, 211] on link "Lesson 4: Transforming Conflict" at bounding box center [77, 205] width 93 height 12
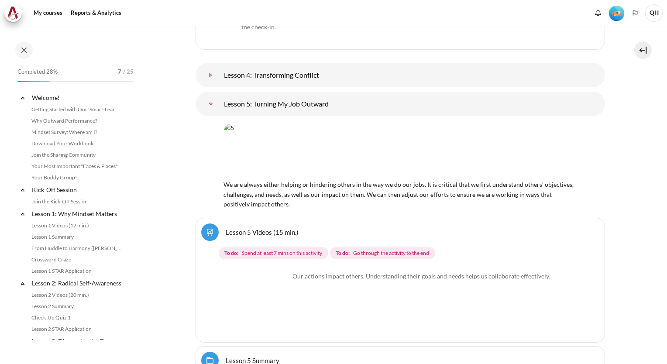
scroll to position [313, 0]
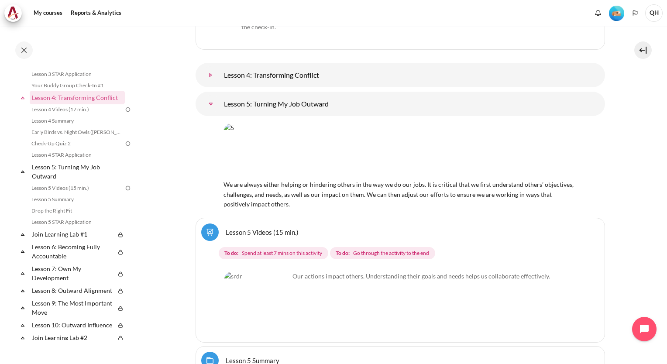
click at [211, 66] on link "Lesson 4: Transforming Conflict" at bounding box center [210, 74] width 17 height 17
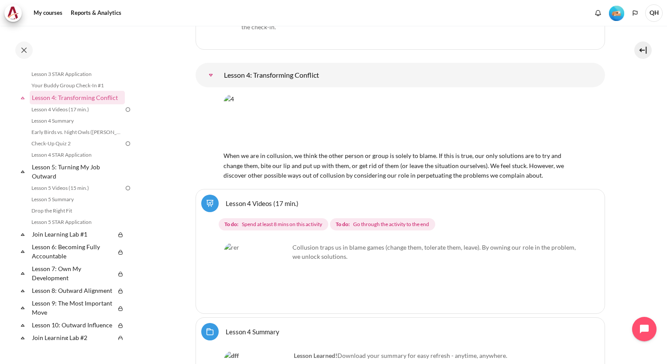
click at [406, 111] on img "Content" at bounding box center [399, 121] width 353 height 55
click at [220, 66] on link "Lesson 4: Transforming Conflict" at bounding box center [210, 74] width 17 height 17
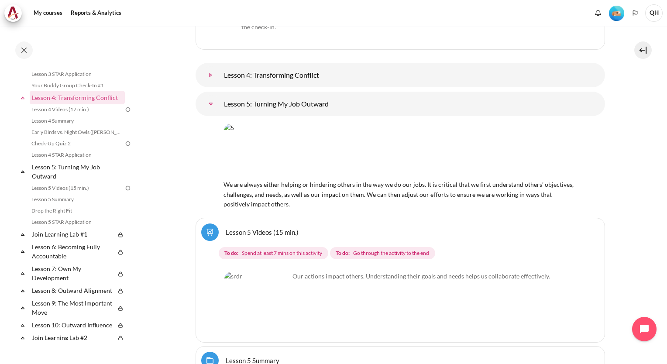
click at [209, 66] on link "Lesson 4: Transforming Conflict" at bounding box center [210, 74] width 17 height 17
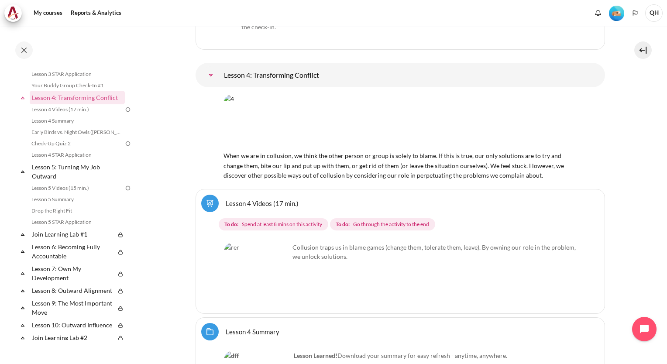
click at [253, 199] on link "Lesson 4 Videos (17 min.)" at bounding box center [262, 203] width 73 height 8
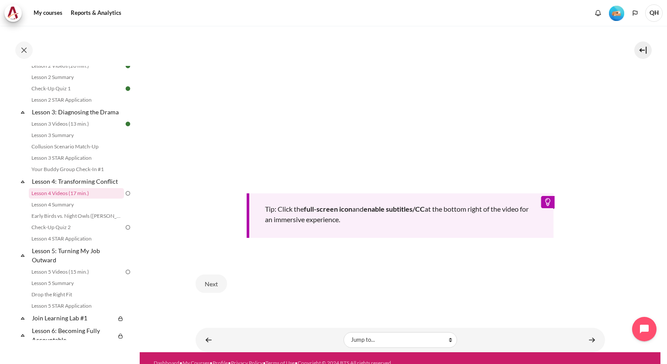
scroll to position [302, 0]
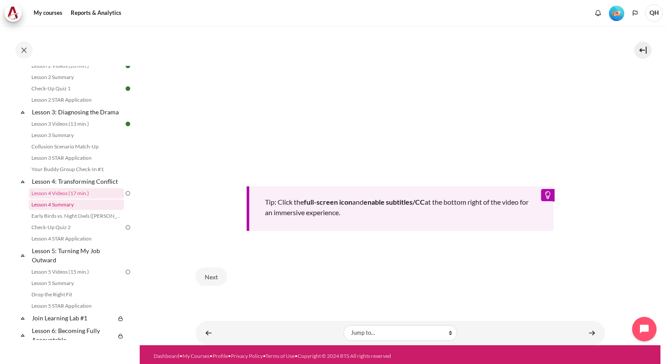
click at [64, 210] on link "Lesson 4 Summary" at bounding box center [76, 204] width 95 height 10
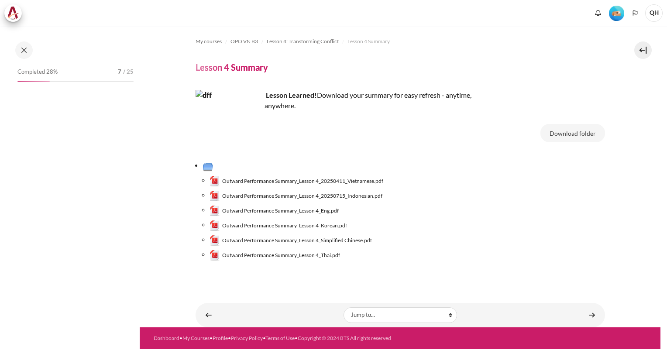
scroll to position [240, 0]
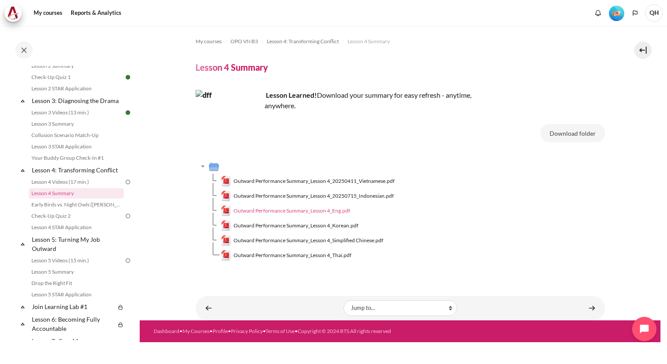
click at [321, 211] on span "Outward Performance Summary_Lesson 4_Eng.pdf" at bounding box center [291, 211] width 117 height 8
click at [77, 210] on link "Early Birds vs. Night Owls ([PERSON_NAME]'s Story)" at bounding box center [76, 204] width 95 height 10
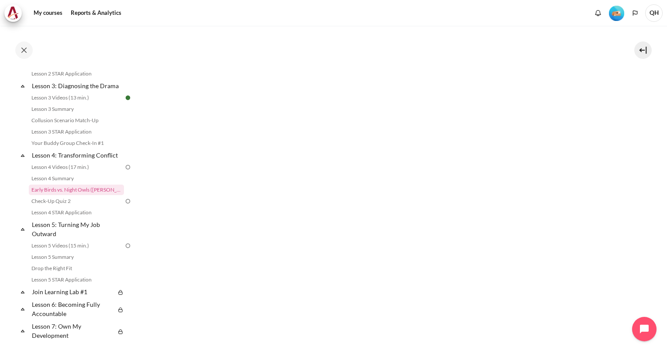
scroll to position [262, 0]
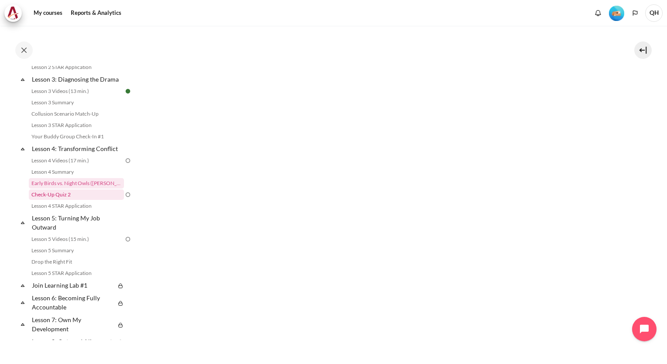
click at [65, 200] on link "Check-Up Quiz 2" at bounding box center [76, 194] width 95 height 10
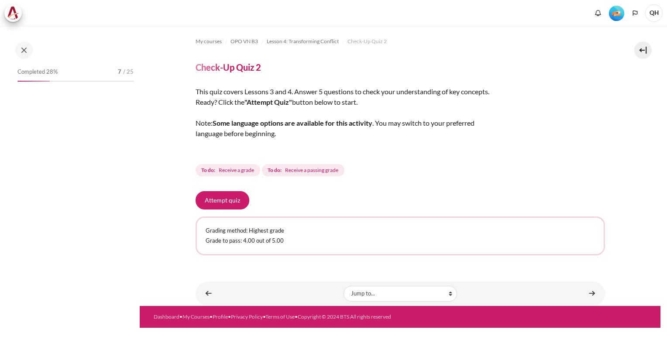
scroll to position [263, 0]
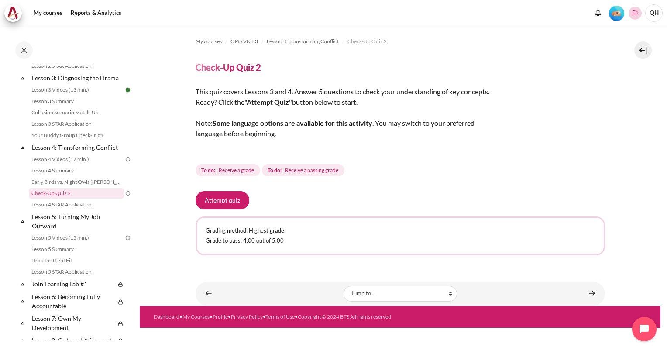
click at [635, 14] on polyline "Languages" at bounding box center [634, 13] width 7 height 7
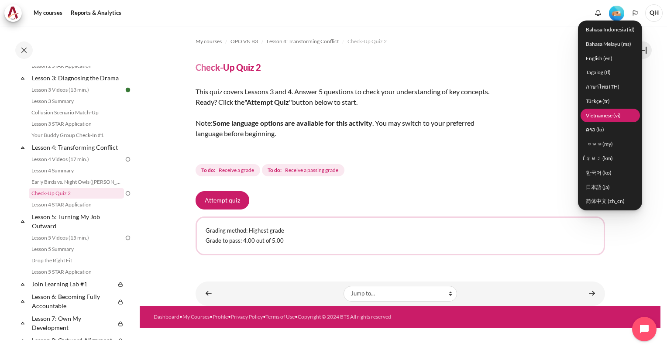
click at [600, 114] on link "Vietnamese ‎(vi)‎" at bounding box center [609, 116] width 59 height 14
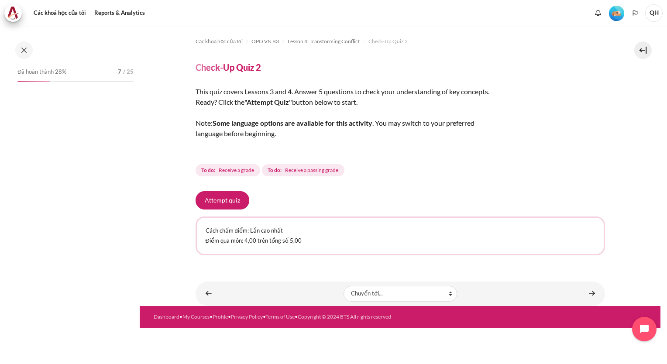
scroll to position [263, 0]
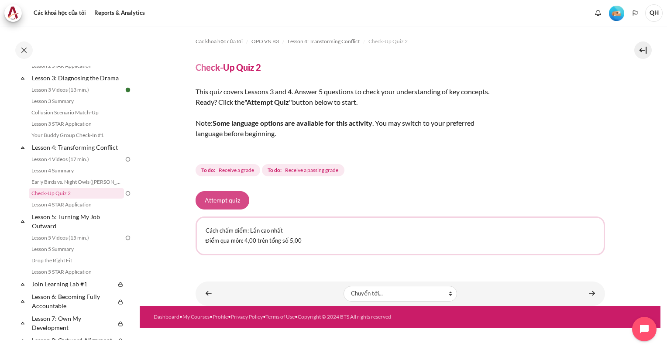
click at [223, 199] on button "Attempt quiz" at bounding box center [223, 200] width 54 height 18
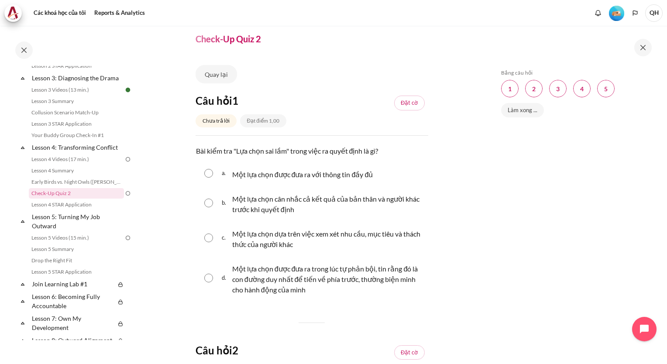
scroll to position [44, 0]
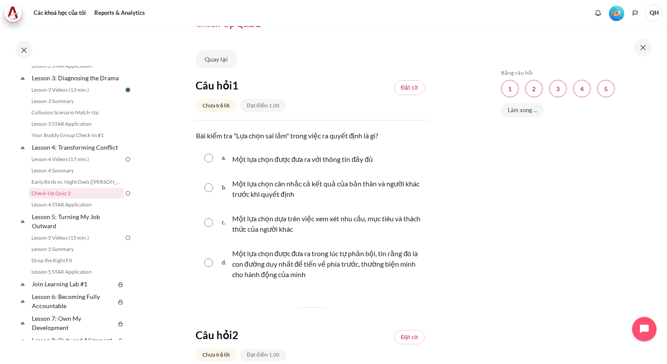
click at [207, 264] on input "Nội dung" at bounding box center [208, 262] width 9 height 9
radio input "true"
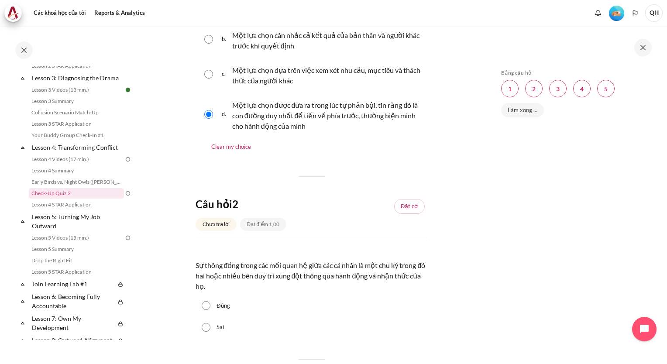
scroll to position [218, 0]
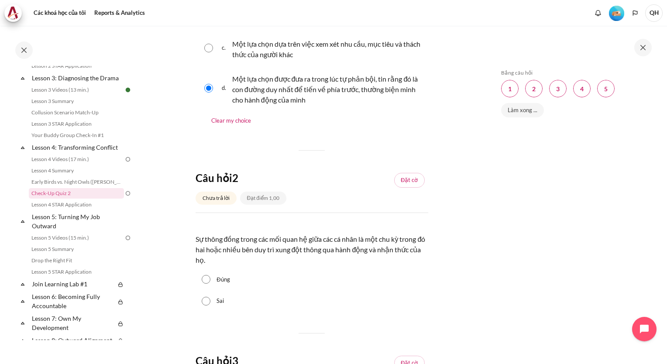
click at [206, 281] on input "Đúng" at bounding box center [206, 279] width 9 height 9
radio input "true"
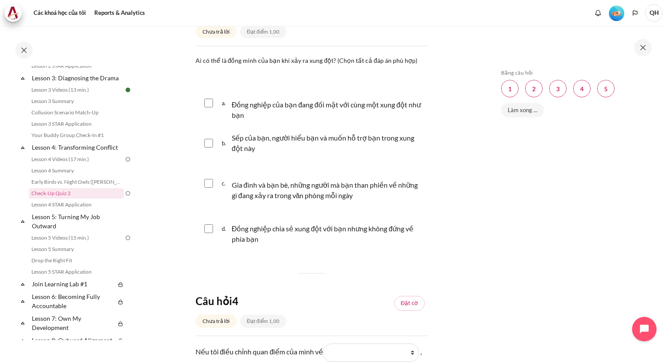
scroll to position [524, 0]
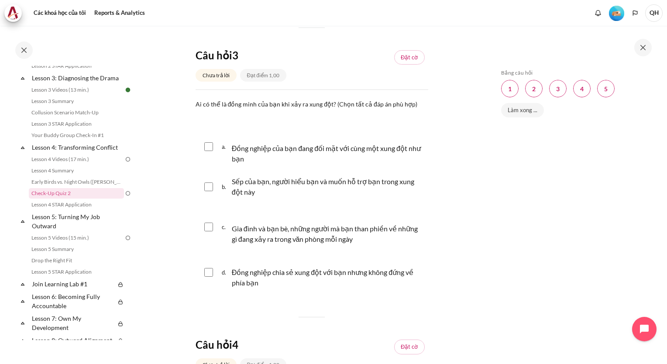
click at [207, 148] on input "Nội dung" at bounding box center [208, 146] width 9 height 9
checkbox input "true"
click at [209, 186] on input "Nội dung" at bounding box center [208, 186] width 9 height 9
checkbox input "true"
click at [207, 230] on input "Nội dung" at bounding box center [208, 227] width 9 height 9
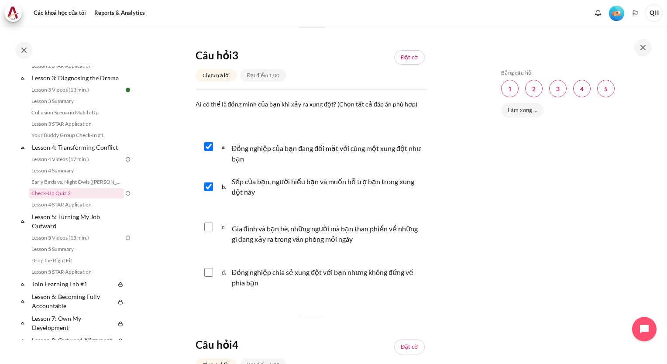
checkbox input "true"
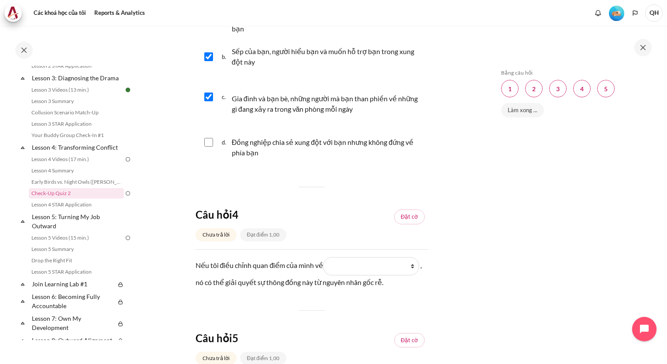
scroll to position [655, 0]
click at [415, 268] on select "What they see (Những gì họ thấy) What they do ( Những gì họ làm) What I see (Nh…" at bounding box center [371, 265] width 96 height 18
click at [476, 234] on section "Các khoá học của tôi OPO VN B3 Lesson 4: Transforming Conflict Check-Up Quiz 2 …" at bounding box center [312, 0] width 344 height 1259
click at [415, 266] on select "What they see (Những gì họ thấy) What they do ( Những gì họ làm) What I see (Nh…" at bounding box center [371, 265] width 96 height 18
click at [492, 261] on div "Bỏ qua Bảng câu hỏi Bảng câu hỏi Question 1 Trang này Question 2 Trang này Ques…" at bounding box center [575, 195] width 183 height 338
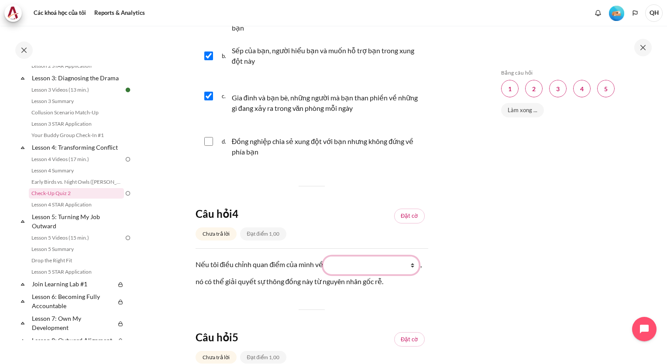
click at [415, 264] on select "What they see (Những gì họ thấy) What they do ( Những gì họ làm) What I see (Nh…" at bounding box center [371, 265] width 96 height 18
select select "4"
click at [326, 256] on select "What they see (Những gì họ thấy) What they do ( Những gì họ làm) What I see (Nh…" at bounding box center [371, 265] width 96 height 18
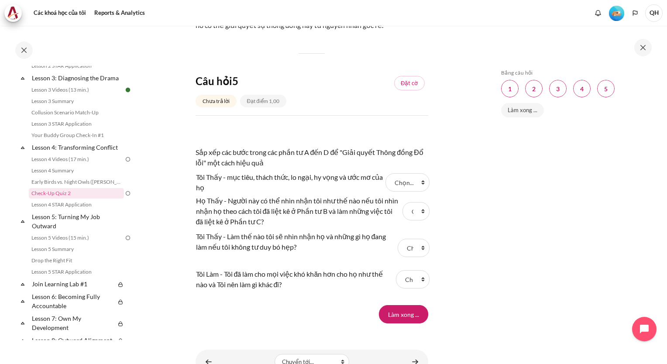
scroll to position [916, 0]
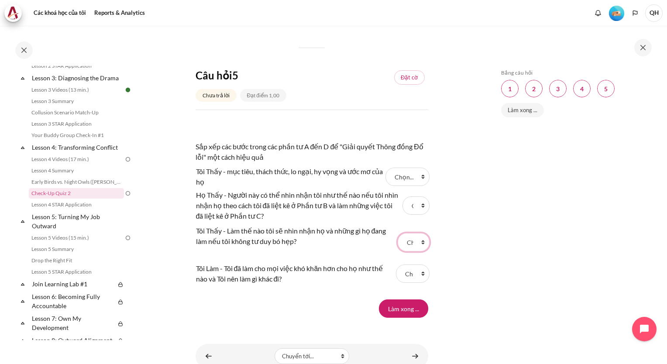
click at [419, 243] on select "Chọn... B D A C" at bounding box center [413, 242] width 31 height 18
select select "3"
click at [398, 233] on select "Chọn... B D A C" at bounding box center [413, 242] width 31 height 18
click at [418, 275] on select "Chọn... B D A C" at bounding box center [412, 273] width 33 height 18
click at [396, 264] on select "Chọn... B D A C" at bounding box center [412, 273] width 33 height 18
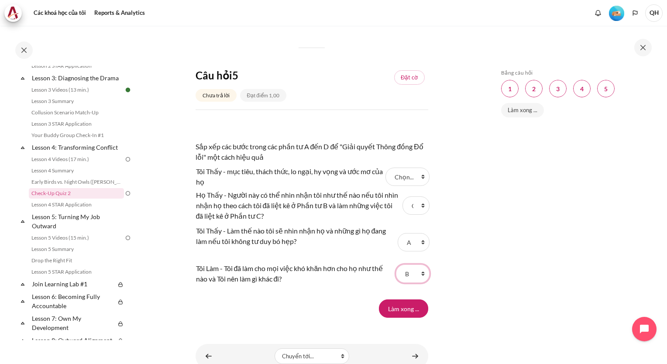
click at [417, 275] on select "Chọn... B D A C" at bounding box center [412, 273] width 33 height 18
select select "3"
click at [396, 264] on select "Chọn... B D A C" at bounding box center [412, 273] width 33 height 18
click at [418, 243] on select "Chọn... B D A C" at bounding box center [413, 242] width 31 height 18
select select "1"
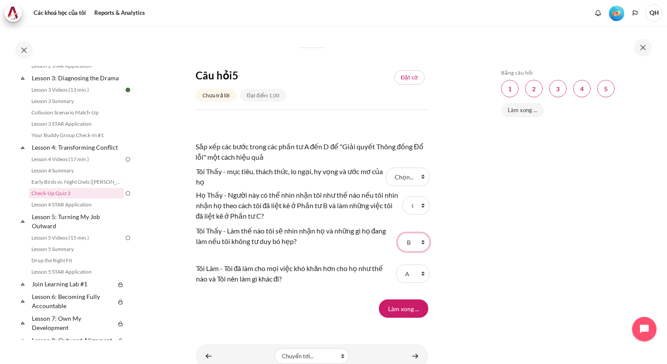
click at [398, 233] on select "Chọn... B D A C" at bounding box center [413, 242] width 31 height 18
click at [416, 208] on select "Chọn... B D A C" at bounding box center [415, 205] width 27 height 18
select select "2"
click at [402, 196] on select "Chọn... B D A C" at bounding box center [415, 205] width 27 height 18
click at [417, 206] on select "Chọn... B D A C" at bounding box center [415, 205] width 27 height 18
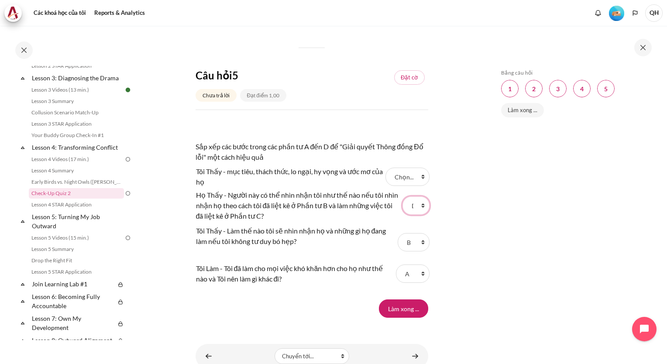
click at [402, 196] on select "Chọn... B D A C" at bounding box center [415, 205] width 27 height 18
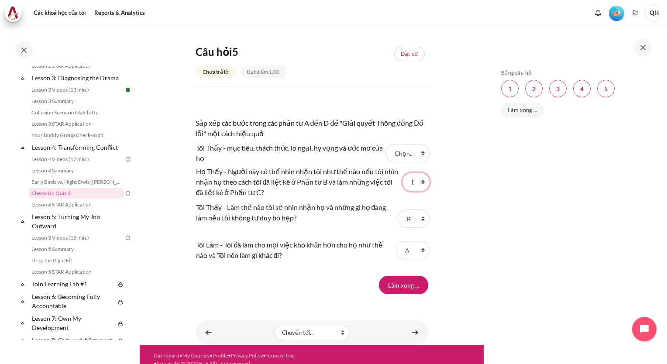
scroll to position [950, 0]
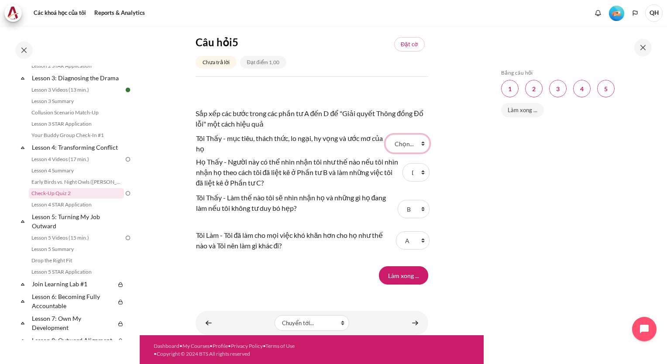
click at [415, 143] on select "Chọn... B D A C" at bounding box center [407, 143] width 44 height 18
click at [419, 146] on select "Chọn... B D A C" at bounding box center [407, 143] width 44 height 18
select select "4"
click at [385, 134] on select "Chọn... B D A C" at bounding box center [407, 143] width 44 height 18
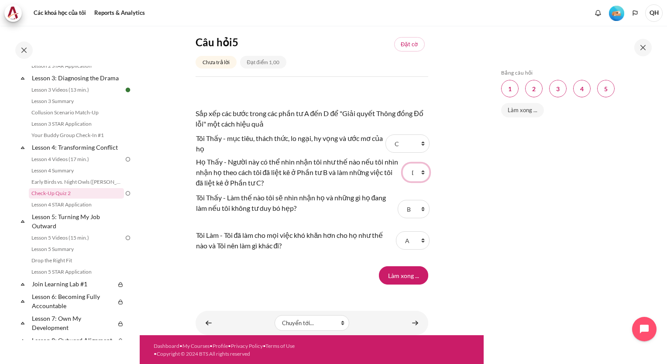
click at [419, 173] on select "Chọn... B D A C" at bounding box center [415, 172] width 27 height 18
select select "4"
click at [402, 163] on select "Chọn... B D A C" at bounding box center [415, 172] width 27 height 18
click at [418, 144] on select "Chọn... B D A C" at bounding box center [407, 143] width 44 height 18
select select "2"
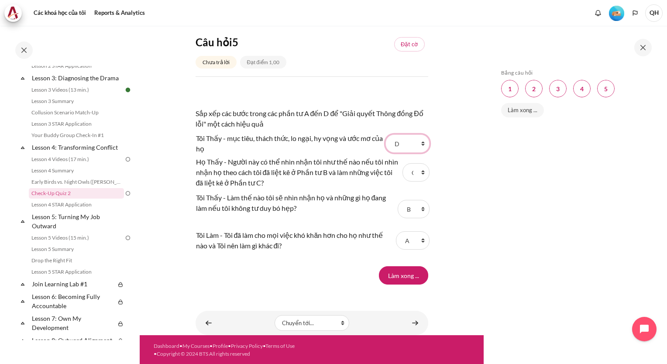
click at [385, 134] on select "Chọn... B D A C" at bounding box center [407, 143] width 44 height 18
click at [397, 274] on input "Làm xong ..." at bounding box center [403, 275] width 49 height 18
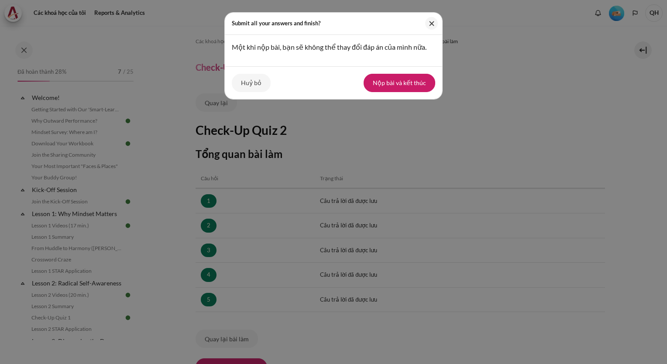
scroll to position [84, 0]
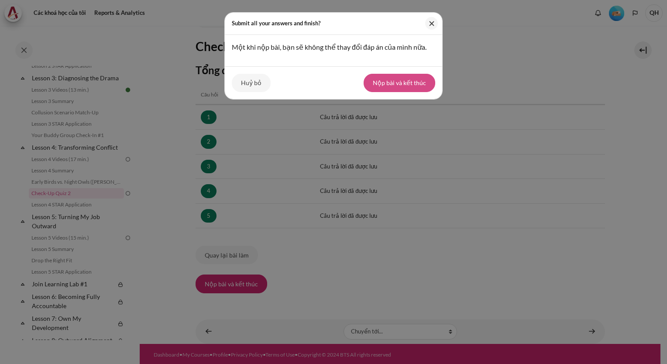
click at [403, 85] on button "Nộp bài và kết thúc" at bounding box center [400, 83] width 72 height 18
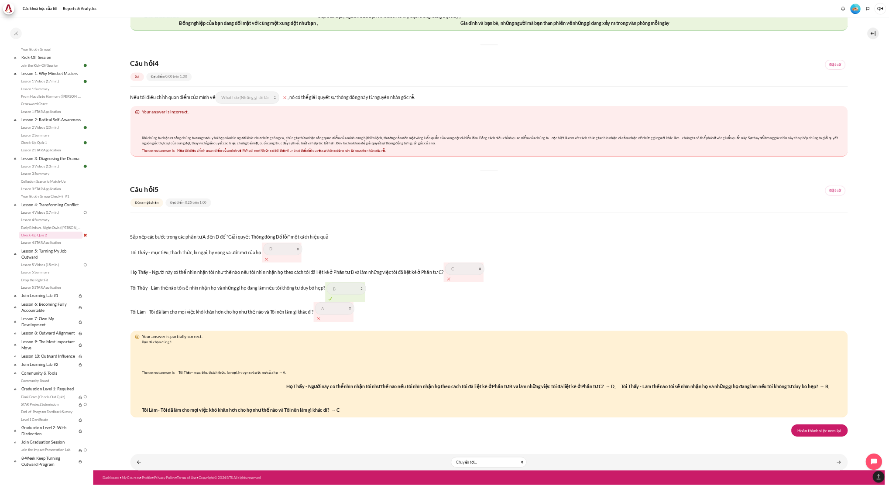
scroll to position [1280, 0]
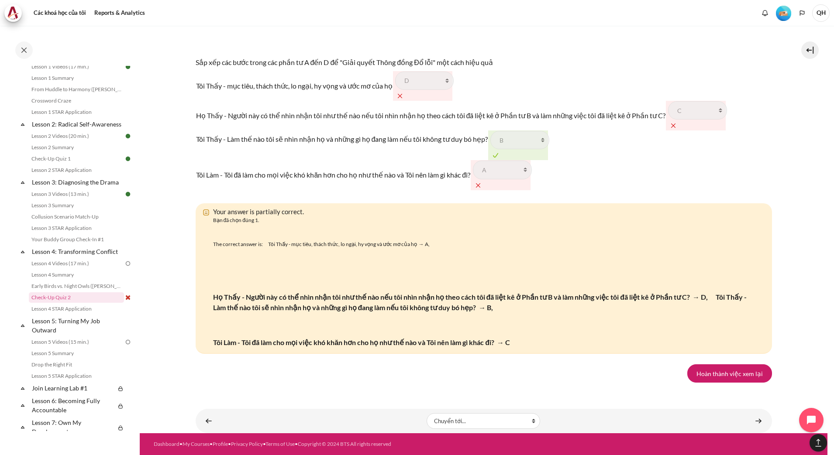
click at [586, 160] on tr "Tôi Làm - Tôi đã làm cho mọi việc khó khăn hơn cho họ như thế nào và Tôi nên là…" at bounding box center [461, 175] width 530 height 30
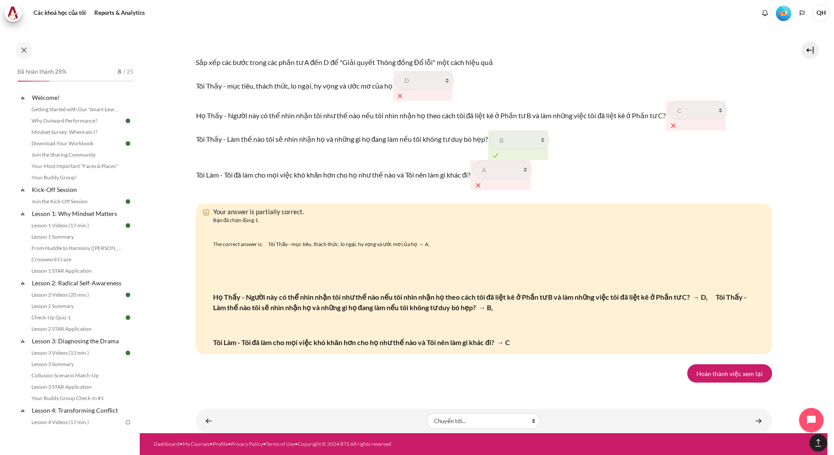
scroll to position [1507, 0]
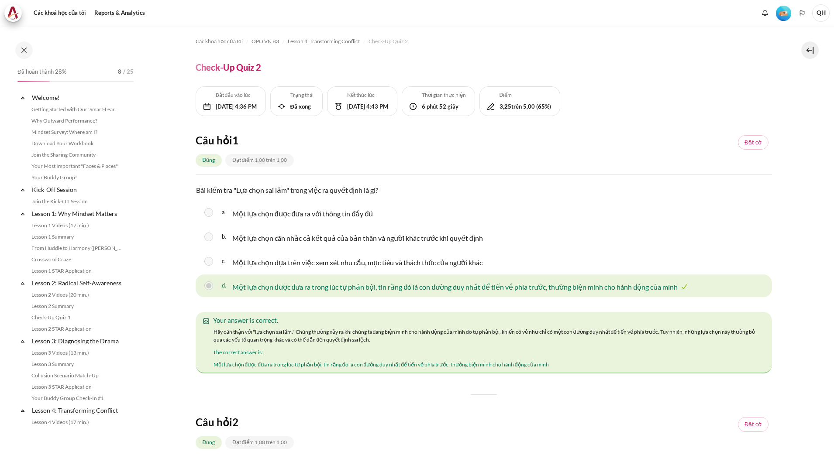
scroll to position [217, 0]
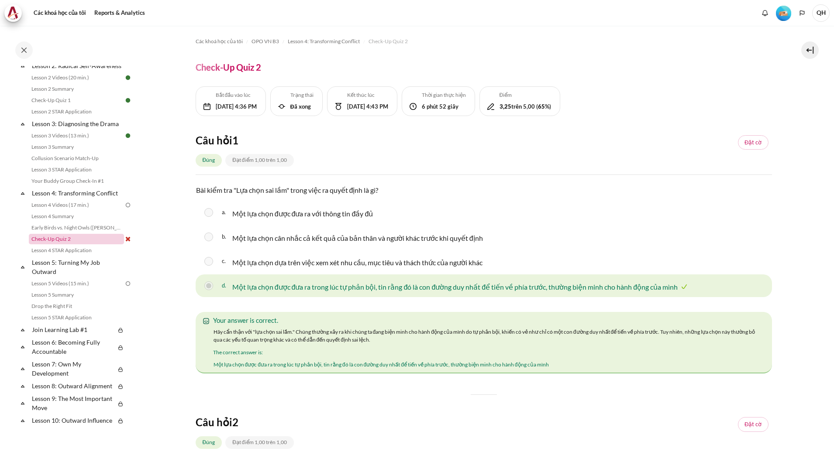
click at [63, 244] on link "Check-Up Quiz 2" at bounding box center [76, 239] width 95 height 10
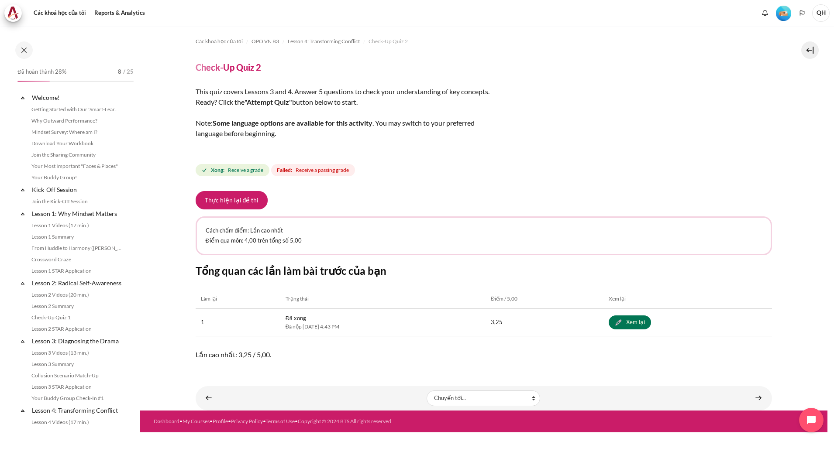
scroll to position [217, 0]
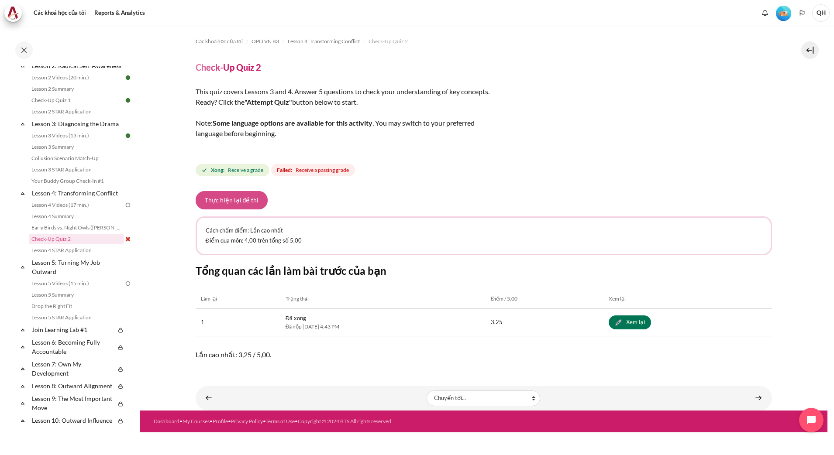
click at [235, 201] on button "Thực hiện lại đề thi" at bounding box center [232, 200] width 72 height 18
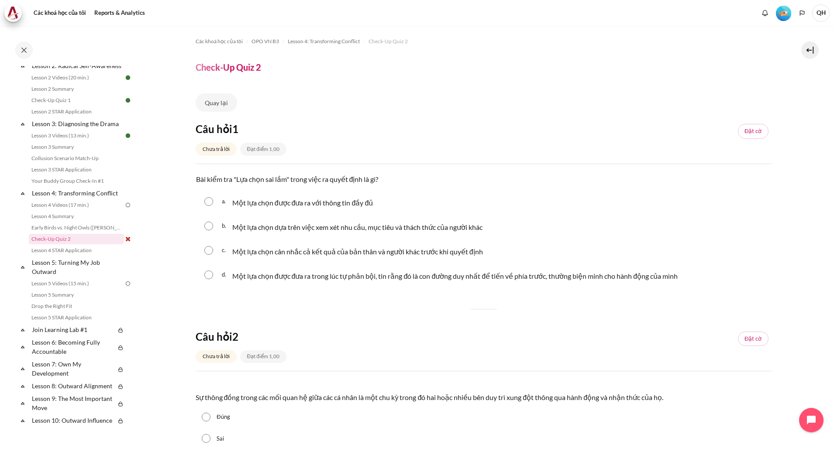
scroll to position [55, 0]
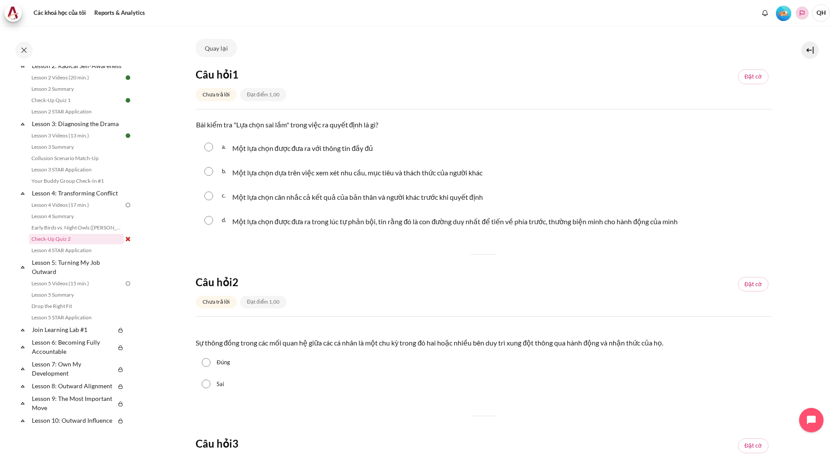
click at [799, 14] on icon "Languages" at bounding box center [801, 12] width 5 height 5
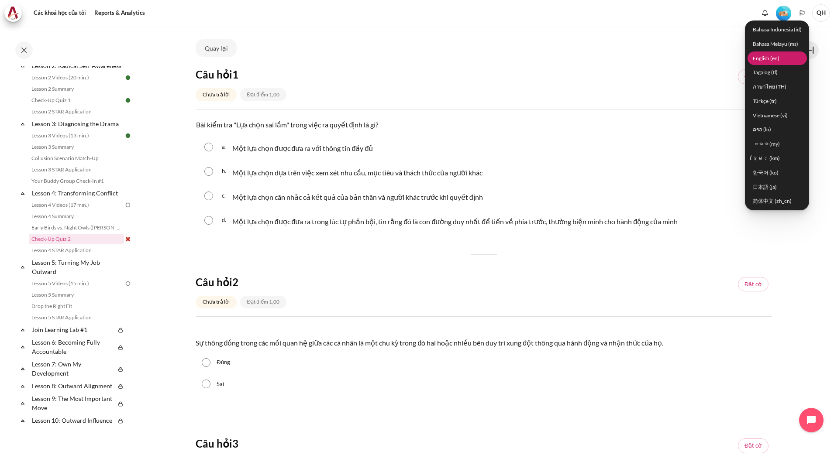
click at [767, 58] on link "English ‎(en)‎" at bounding box center [776, 58] width 59 height 14
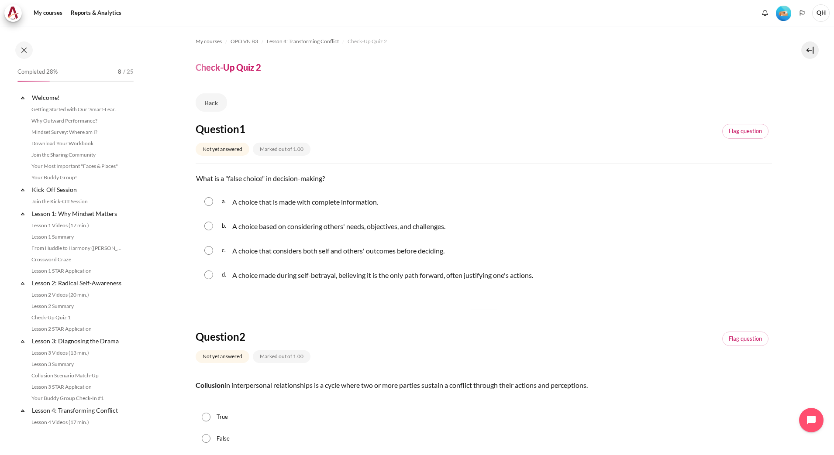
scroll to position [217, 0]
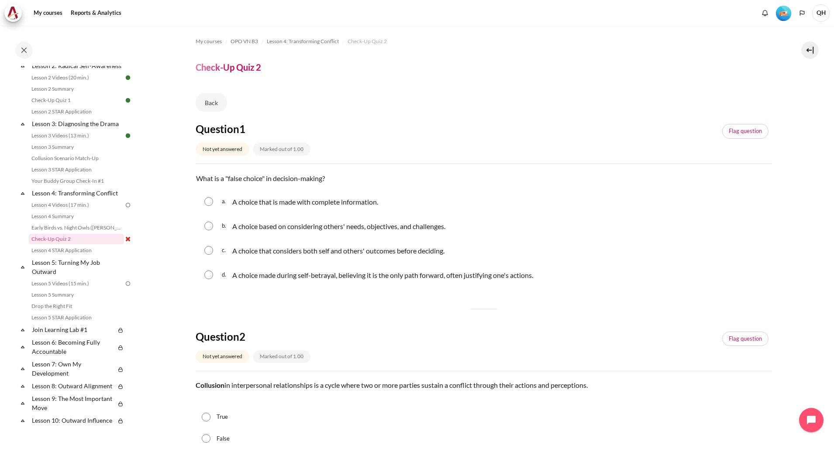
click at [207, 274] on input "Content" at bounding box center [208, 275] width 9 height 9
radio input "true"
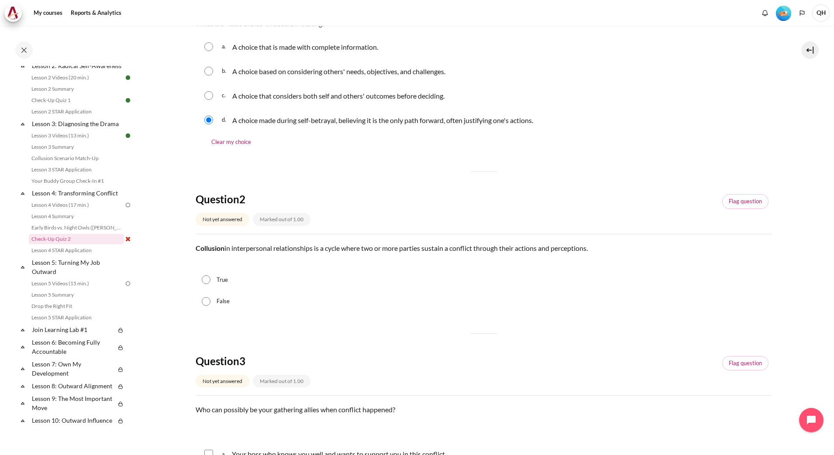
scroll to position [164, 0]
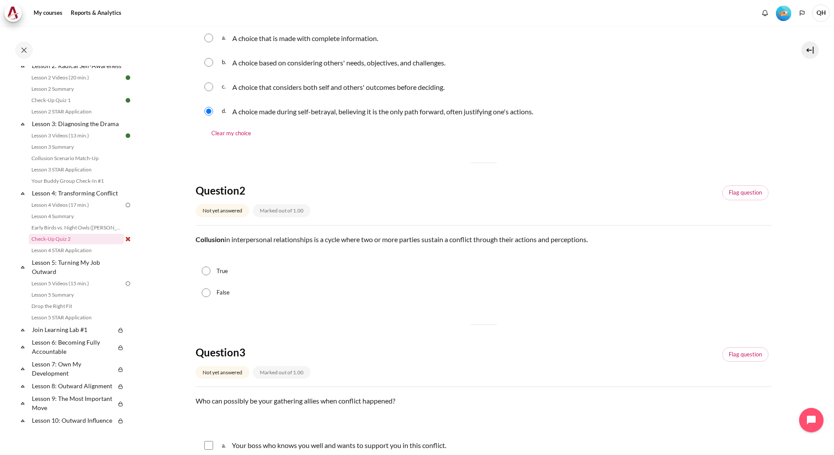
click at [206, 270] on input "True" at bounding box center [206, 271] width 9 height 9
radio input "true"
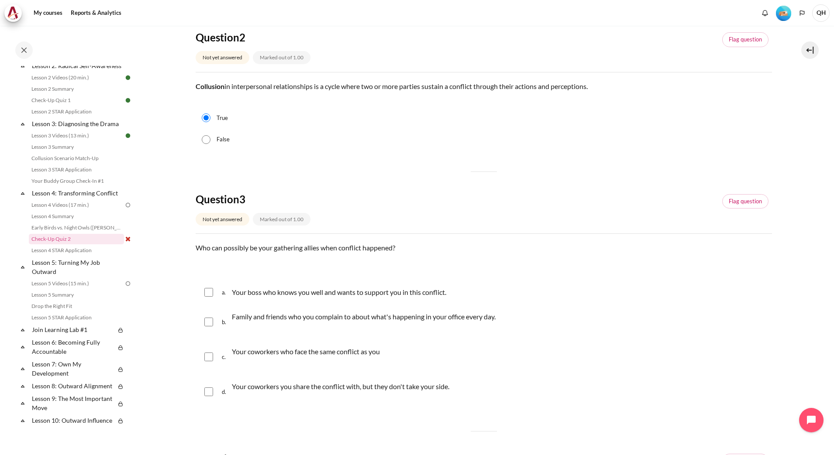
scroll to position [436, 0]
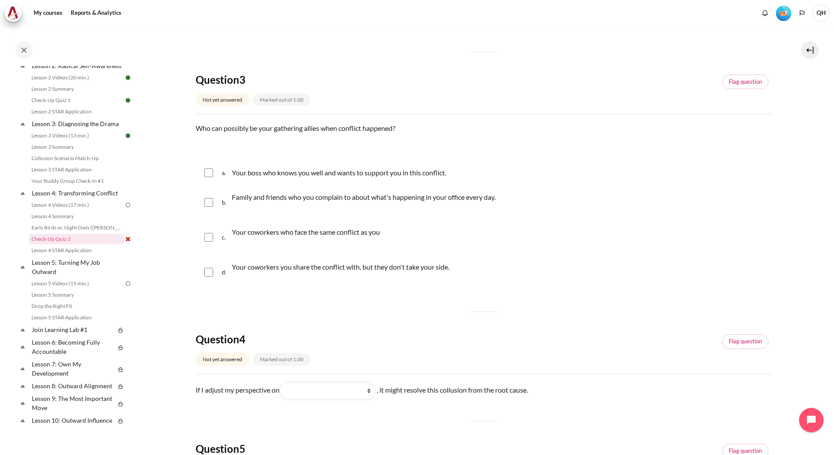
click at [207, 172] on input "Content" at bounding box center [208, 172] width 9 height 9
checkbox input "true"
click at [208, 206] on input "Content" at bounding box center [208, 202] width 9 height 9
checkbox input "true"
click at [206, 237] on input "Content" at bounding box center [208, 237] width 9 height 9
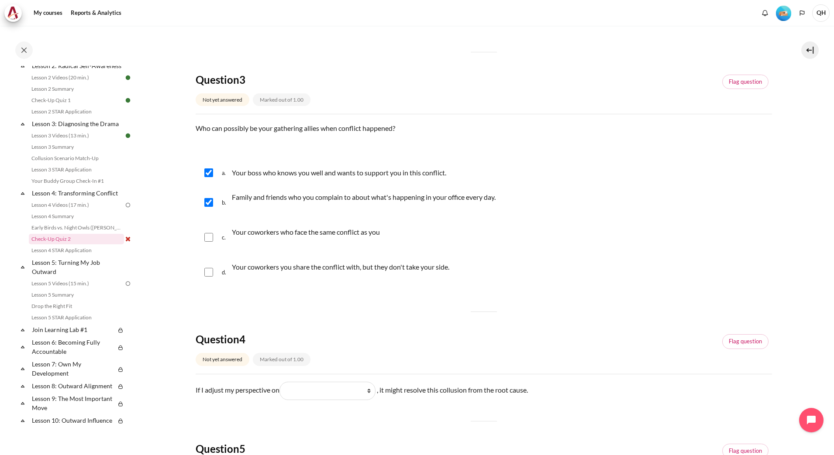
checkbox input "true"
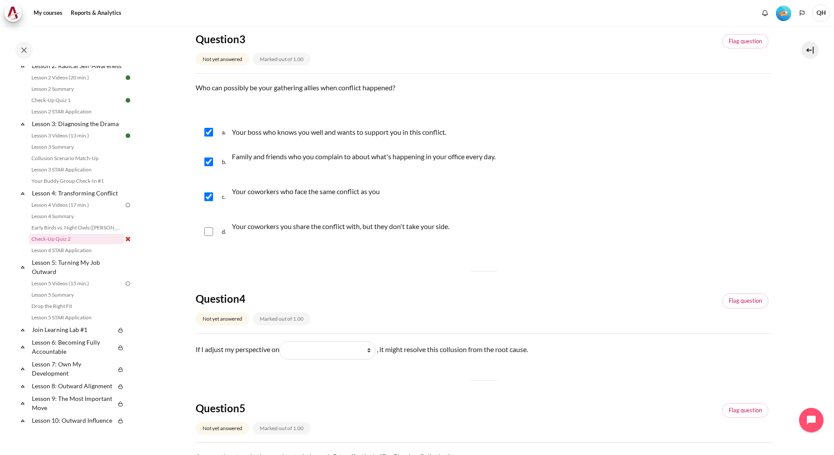
scroll to position [600, 0]
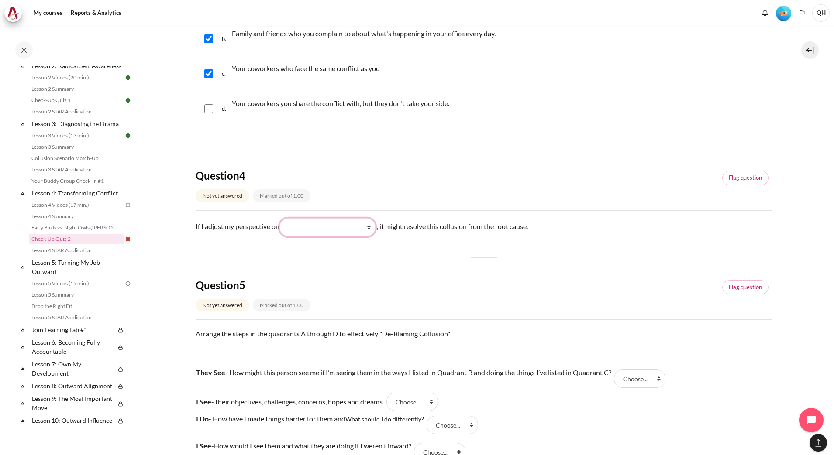
click at [372, 229] on select "What I see (Những gì tôi thấy) What I do (Những gì tôi làm ) What they see (Nhữ…" at bounding box center [327, 227] width 96 height 18
select select "1"
click at [284, 218] on select "What I see (Những gì tôi thấy) What I do (Những gì tôi làm ) What they see (Nhữ…" at bounding box center [327, 227] width 96 height 18
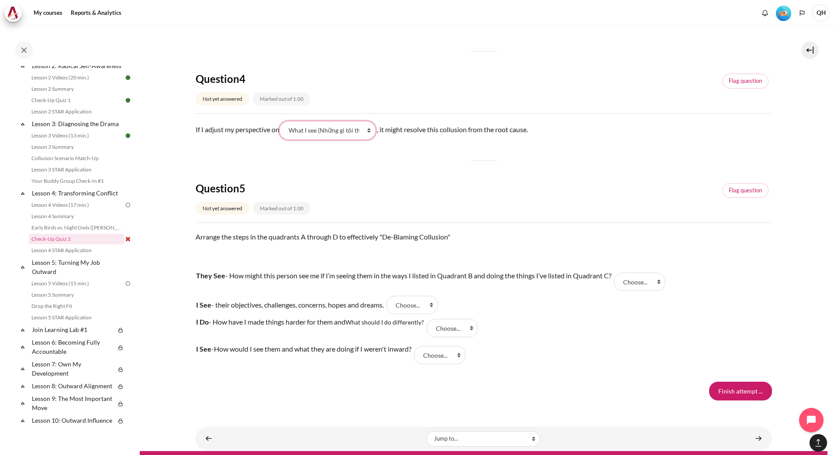
scroll to position [709, 0]
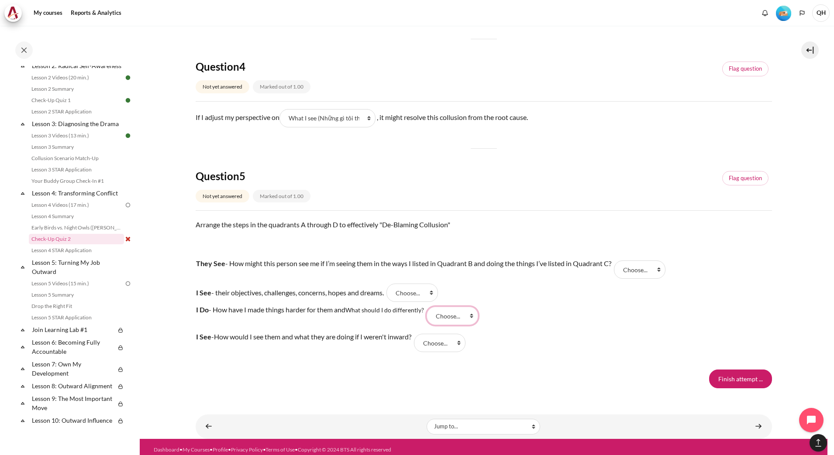
click at [474, 316] on select "Choose... A C B D" at bounding box center [451, 316] width 51 height 18
select select "3"
click at [429, 307] on select "Choose... A C B D" at bounding box center [451, 316] width 51 height 18
click at [465, 346] on select "Choose... A C B D" at bounding box center [439, 343] width 51 height 18
select select "1"
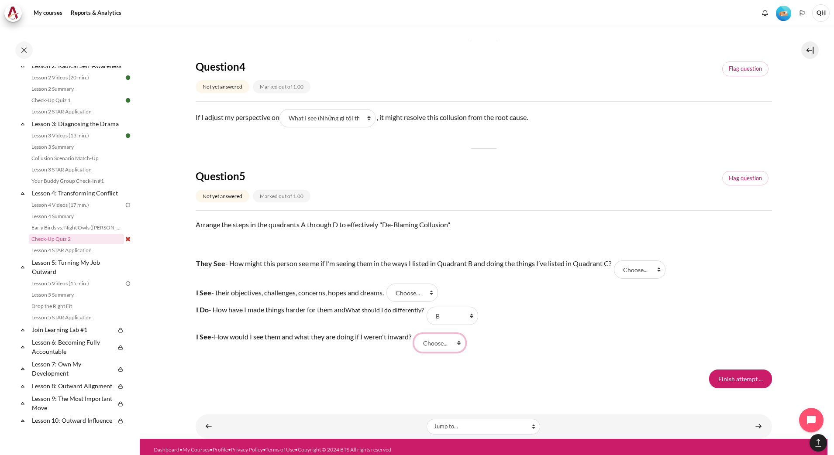
click at [425, 334] on select "Choose... A C B D" at bounding box center [439, 343] width 51 height 18
click at [438, 292] on select "Choose... A C B D" at bounding box center [411, 293] width 51 height 18
select select "1"
click at [397, 284] on select "Choose... A C B D" at bounding box center [411, 293] width 51 height 18
click at [465, 344] on select "Choose... A C B D" at bounding box center [439, 343] width 51 height 18
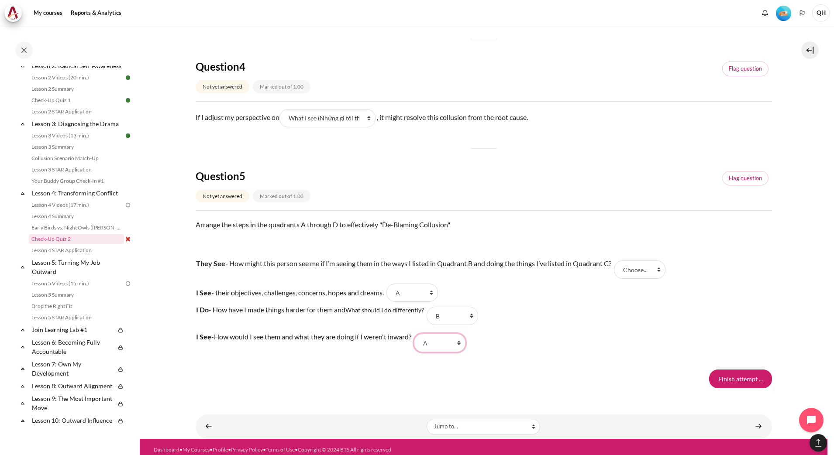
select select "3"
click at [425, 334] on select "Choose... A C B D" at bounding box center [439, 343] width 51 height 18
click at [473, 317] on select "Choose... A C B D" at bounding box center [451, 316] width 51 height 18
select select "2"
click at [429, 307] on select "Choose... A C B D" at bounding box center [451, 316] width 51 height 18
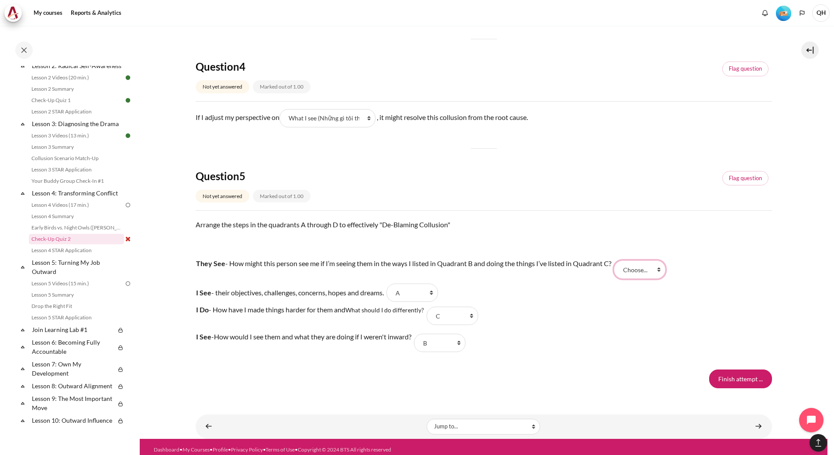
click at [661, 270] on select "Choose... A C B D" at bounding box center [639, 270] width 51 height 18
select select "4"
click at [617, 261] on select "Choose... A C B D" at bounding box center [639, 270] width 51 height 18
click at [731, 382] on input "Finish attempt ..." at bounding box center [740, 379] width 63 height 18
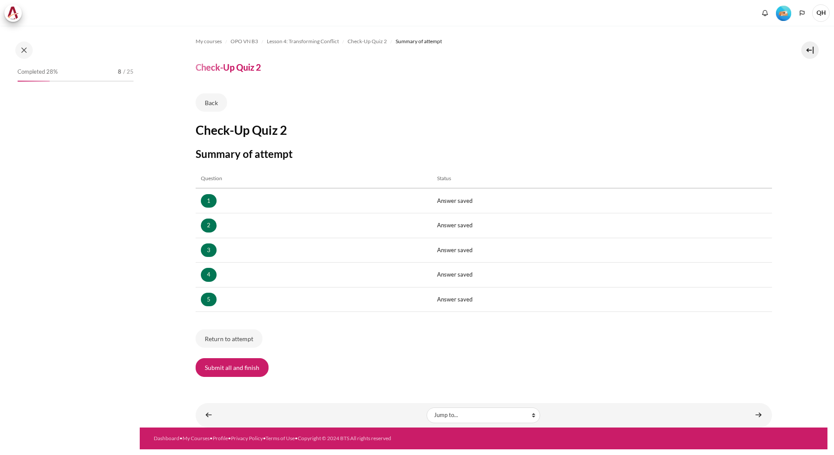
click at [231, 367] on button "Submit all and finish" at bounding box center [232, 367] width 73 height 18
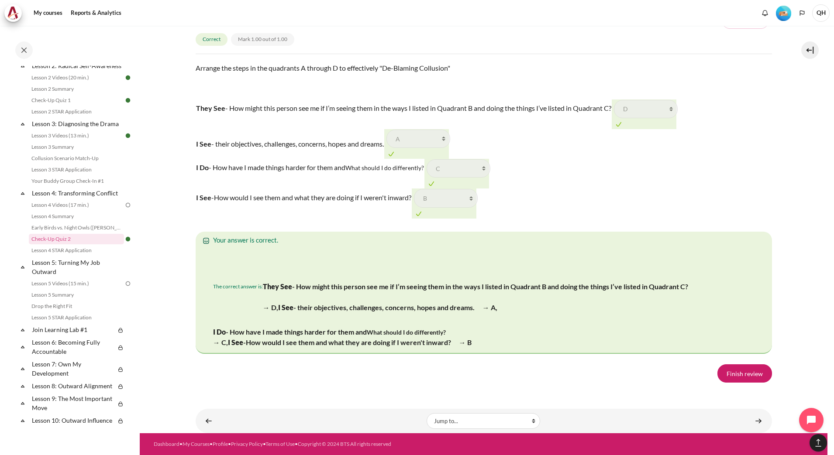
scroll to position [1534, 0]
click at [739, 371] on link "Finish review" at bounding box center [744, 373] width 55 height 18
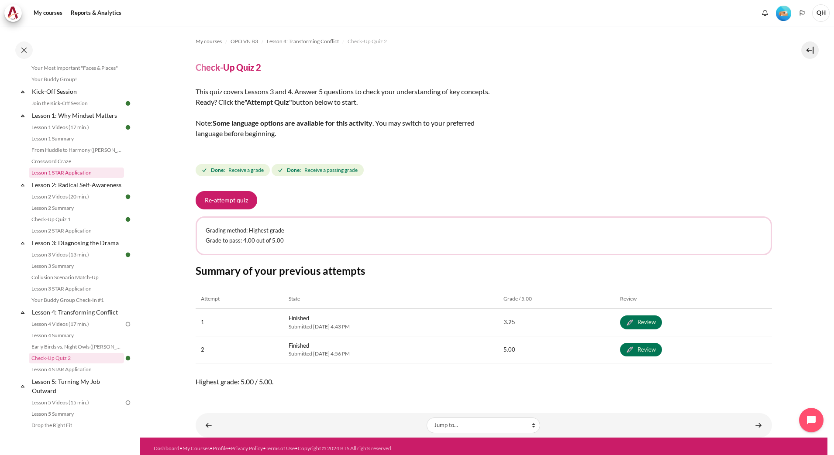
scroll to position [109, 0]
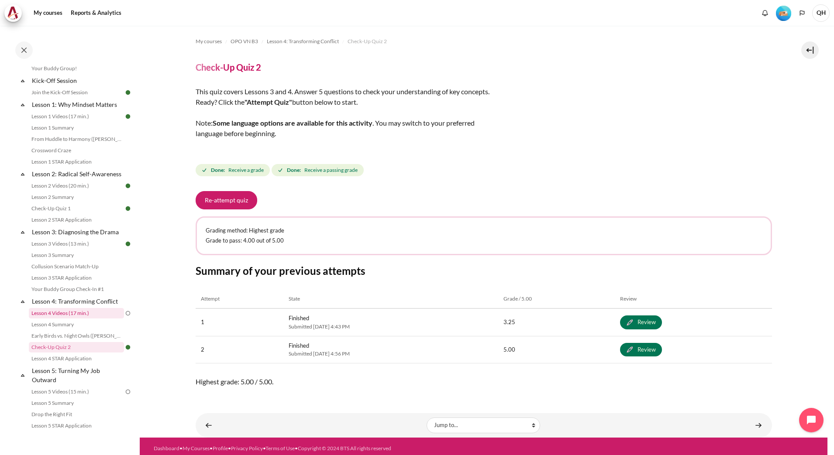
click at [65, 319] on link "Lesson 4 Videos (17 min.)" at bounding box center [76, 313] width 95 height 10
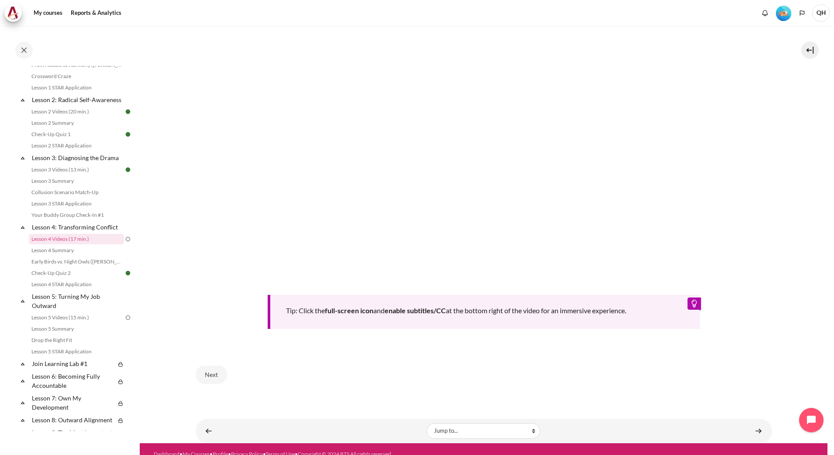
scroll to position [295, 0]
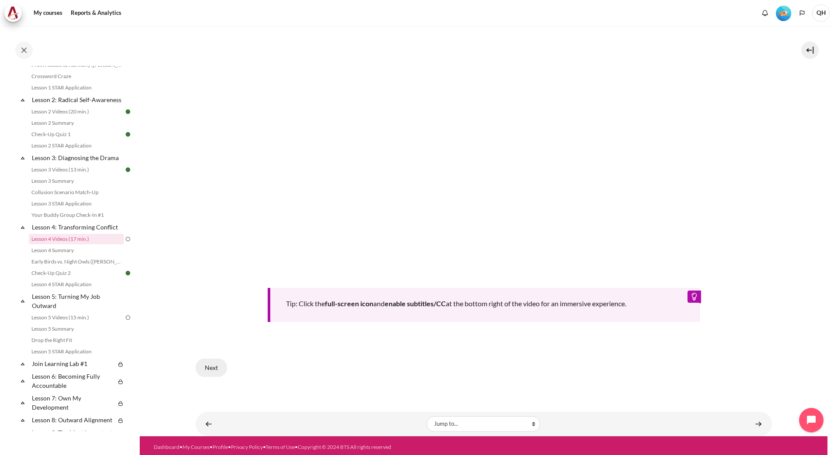
click at [212, 362] on button "Next" at bounding box center [211, 368] width 31 height 18
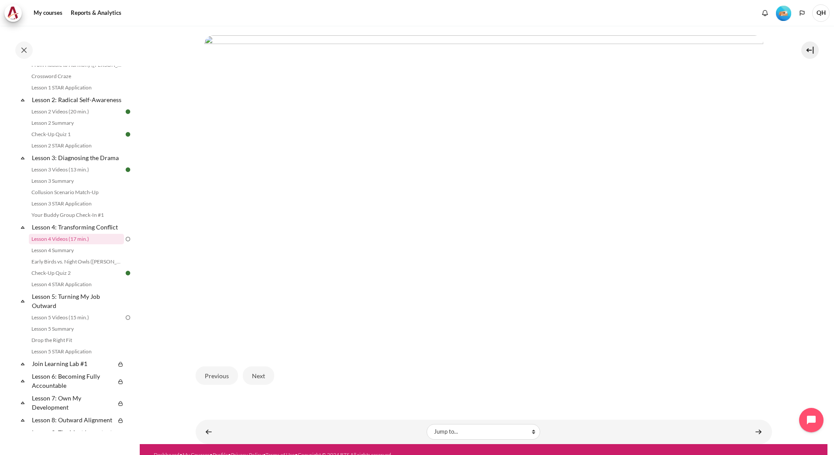
scroll to position [197, 0]
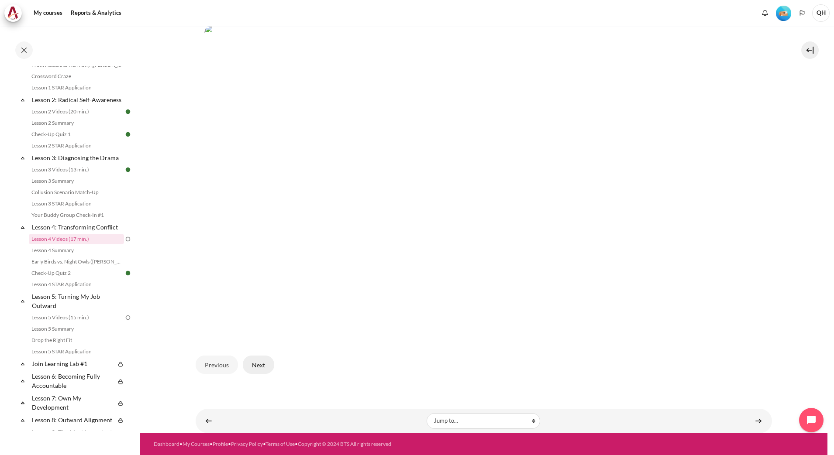
click at [259, 366] on button "Next" at bounding box center [258, 365] width 31 height 18
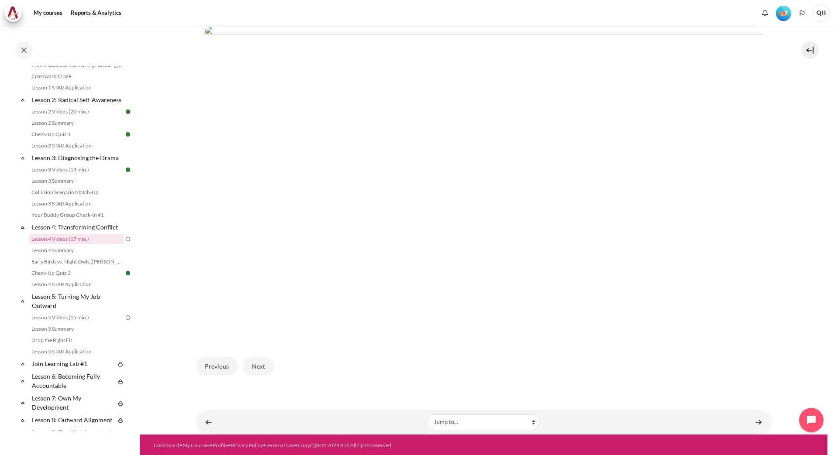
scroll to position [197, 0]
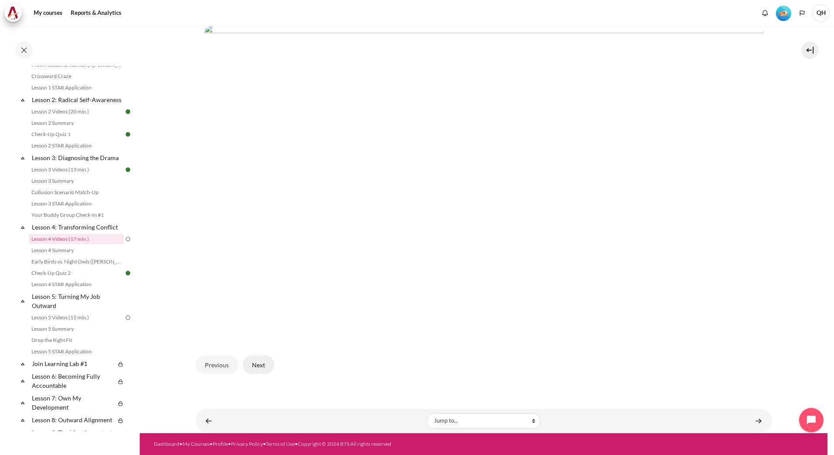
click at [257, 367] on button "Next" at bounding box center [258, 365] width 31 height 18
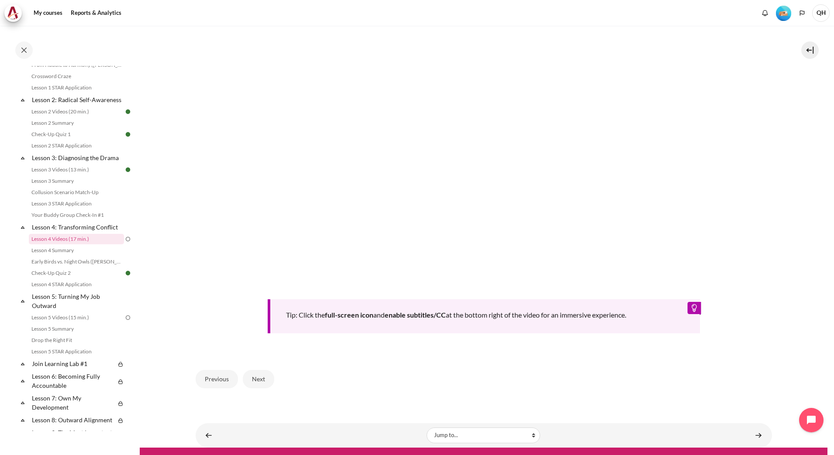
scroll to position [295, 0]
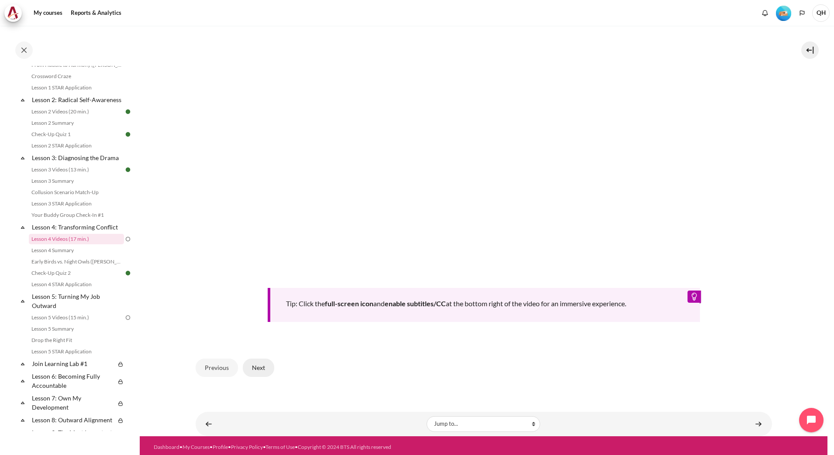
click at [255, 364] on button "Next" at bounding box center [258, 368] width 31 height 18
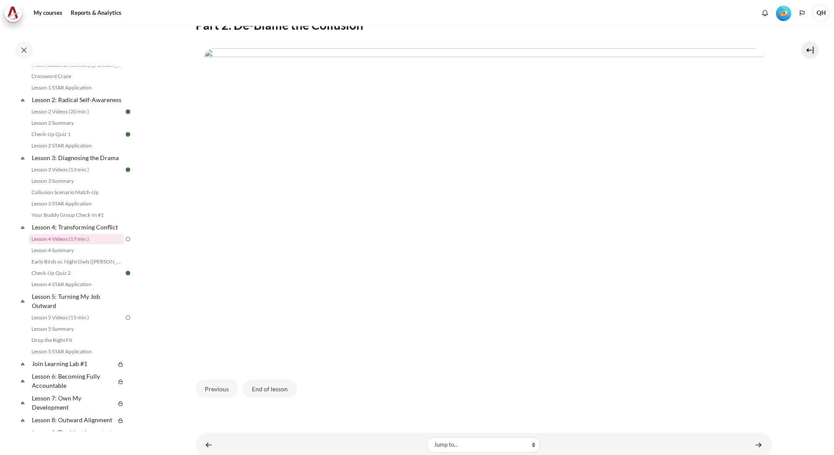
scroll to position [197, 0]
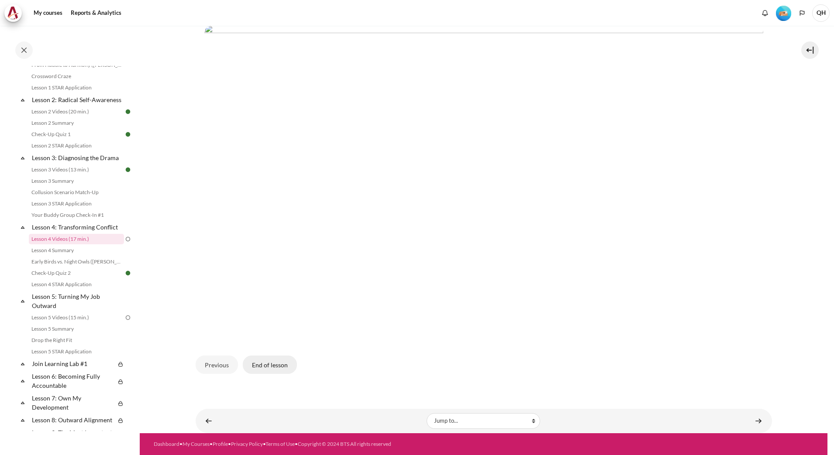
click at [265, 366] on button "End of lesson" at bounding box center [270, 365] width 54 height 18
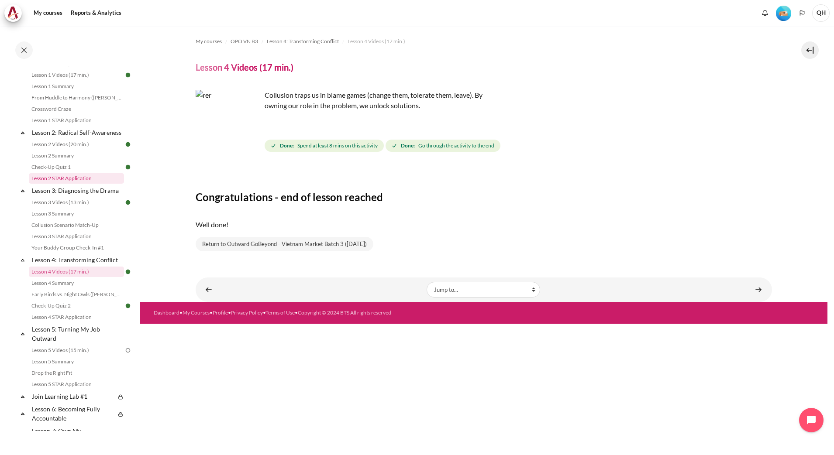
scroll to position [164, 0]
